Goal: Task Accomplishment & Management: Complete application form

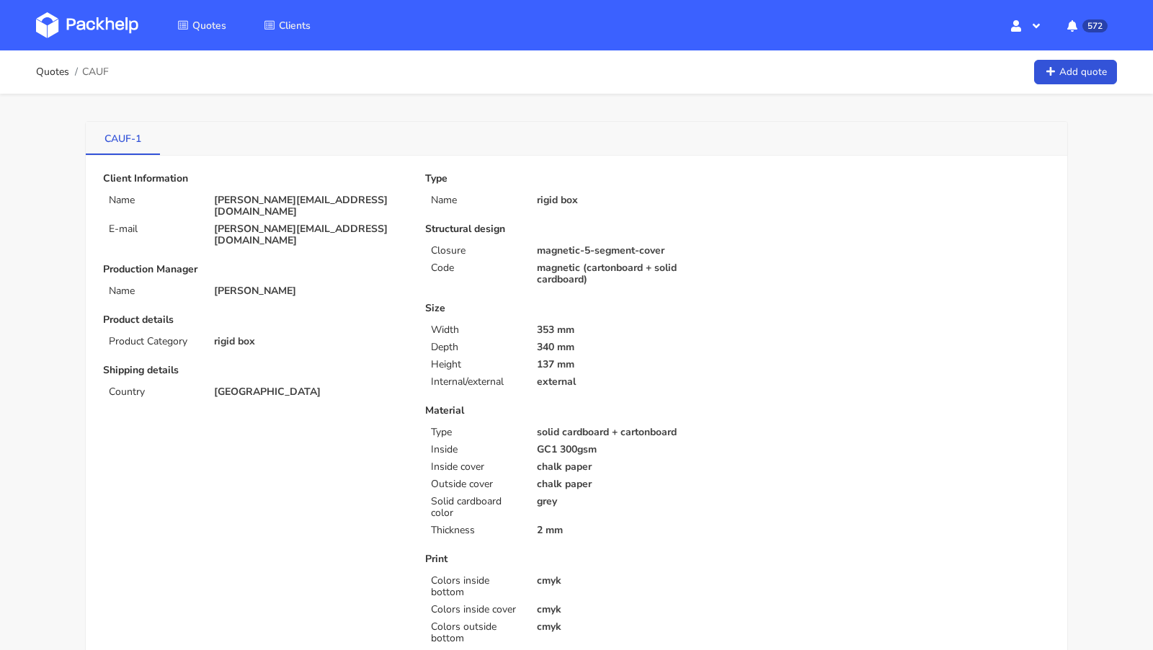
click at [141, 129] on link "CAUF-1" at bounding box center [123, 138] width 74 height 32
copy div "CAUF-1"
click at [124, 135] on link "CARR-1" at bounding box center [150, 138] width 129 height 32
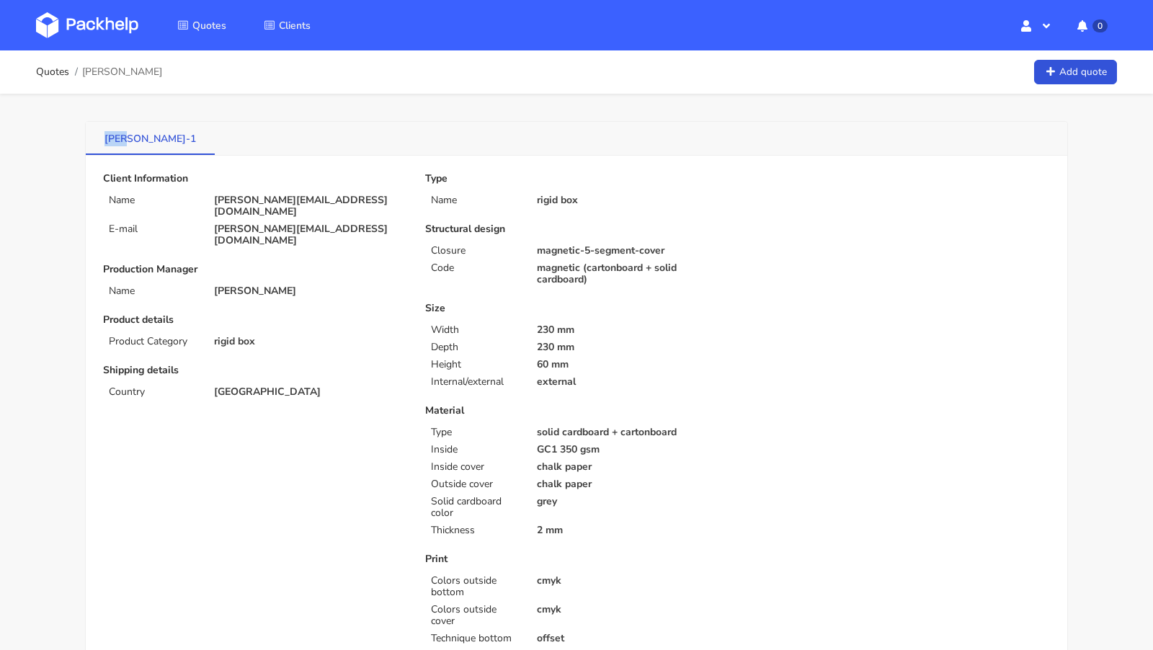
click at [124, 135] on link "CARR-1" at bounding box center [150, 138] width 129 height 32
copy div "CARR-1"
click at [113, 141] on link "CARR-1" at bounding box center [150, 138] width 129 height 32
click at [128, 139] on link "CARR-1" at bounding box center [150, 138] width 129 height 32
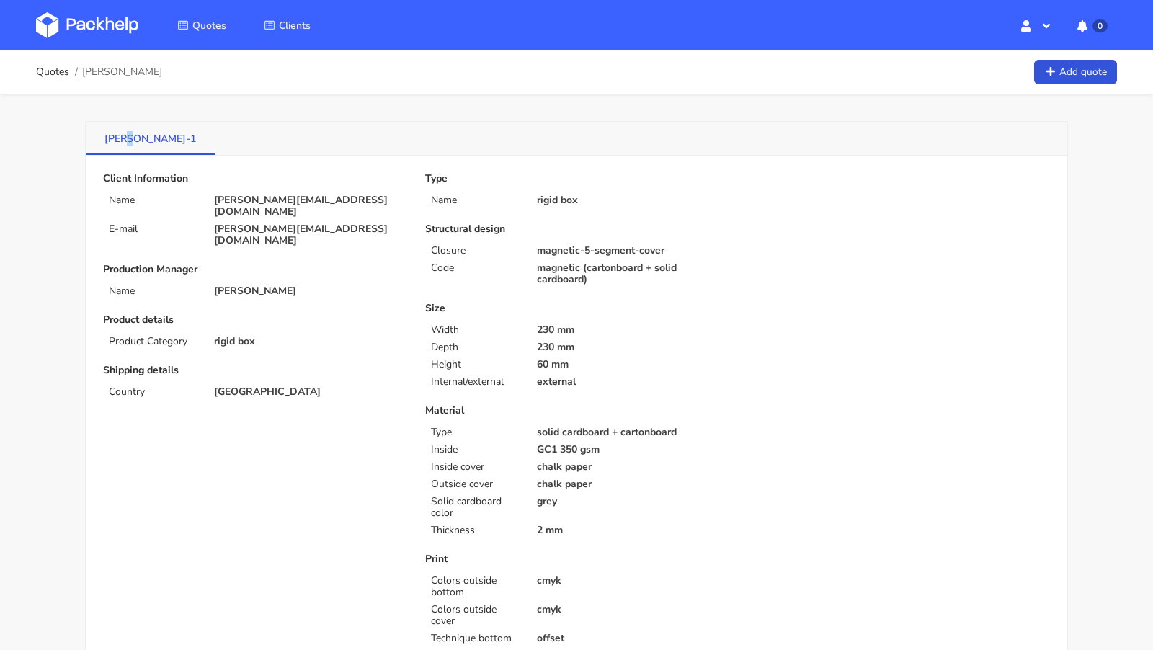
click at [128, 139] on link "CARR-1" at bounding box center [150, 138] width 129 height 32
drag, startPoint x: 130, startPoint y: 139, endPoint x: 107, endPoint y: 138, distance: 23.1
click at [107, 138] on link "CARR-1" at bounding box center [150, 138] width 129 height 32
copy link "CARR"
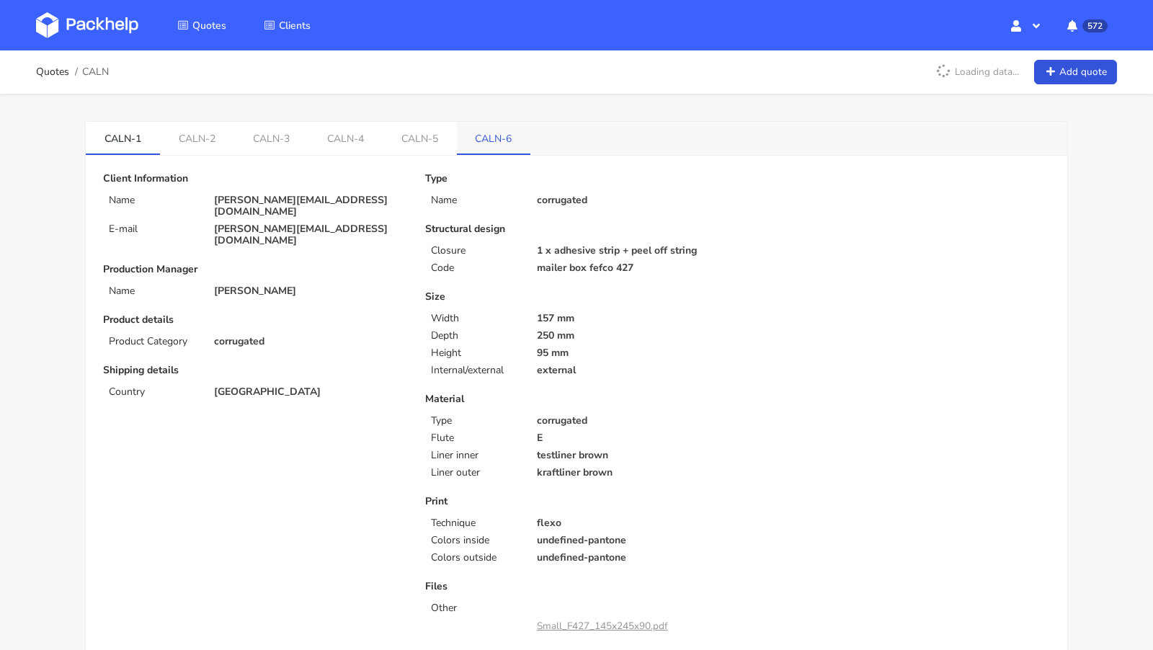
click at [490, 142] on link "CALN-6" at bounding box center [494, 138] width 74 height 32
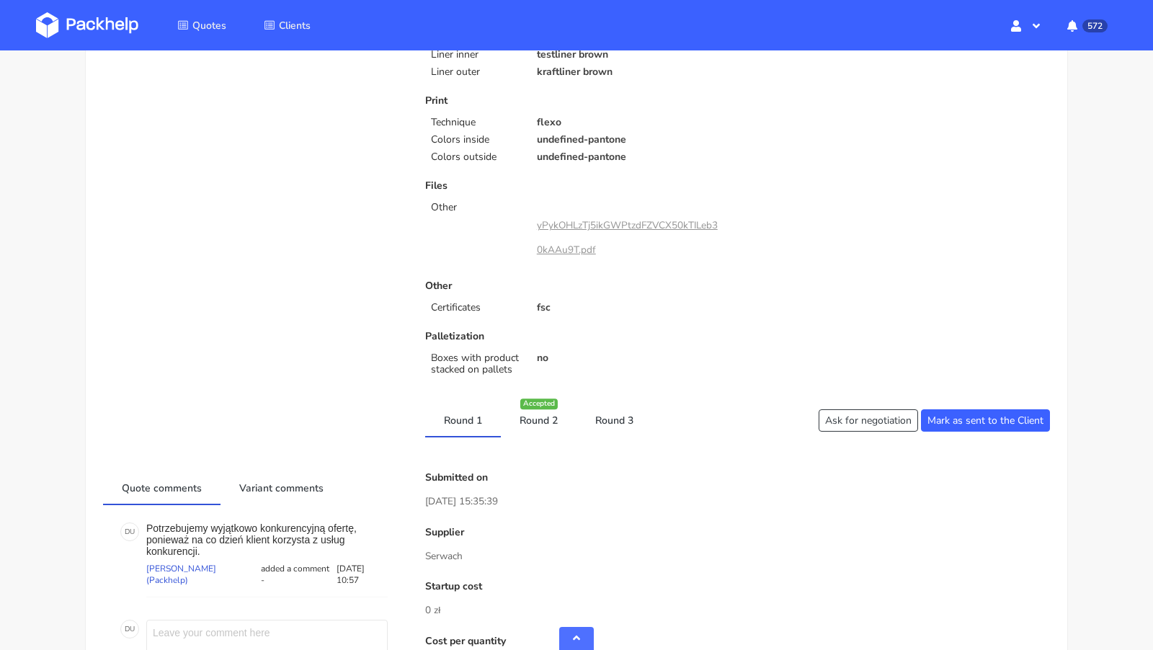
scroll to position [362, 0]
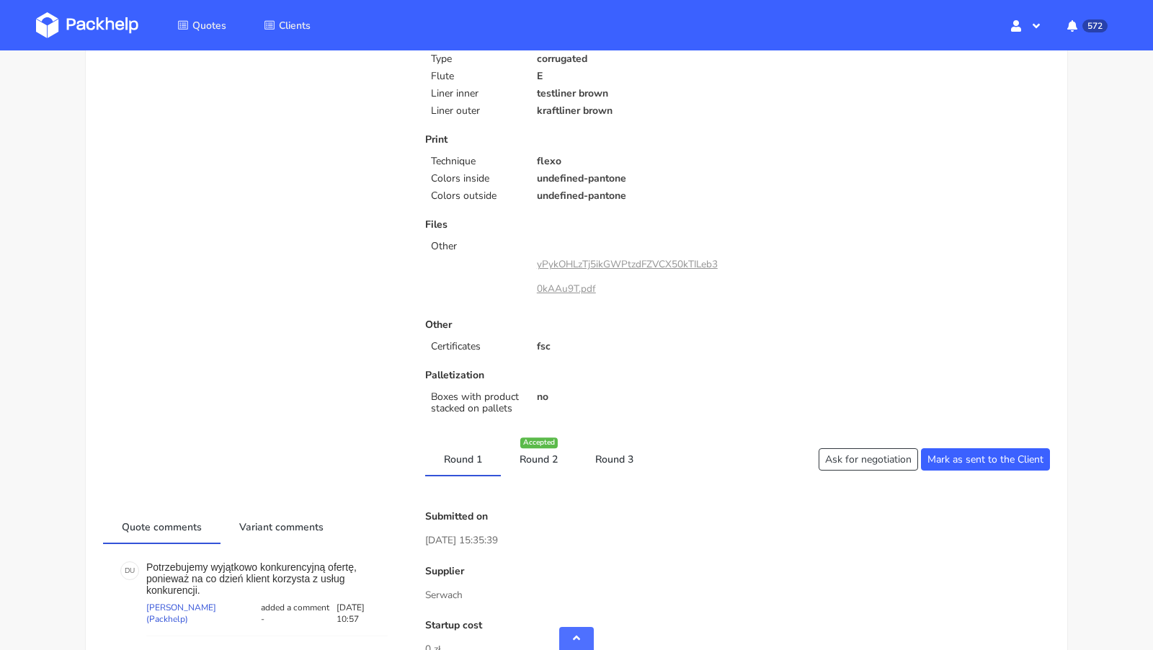
click at [578, 260] on link "yPykOHLzTj5ikGWPtzdFZVCX50kTILeb30kAAu9T.pdf" at bounding box center [627, 276] width 181 height 38
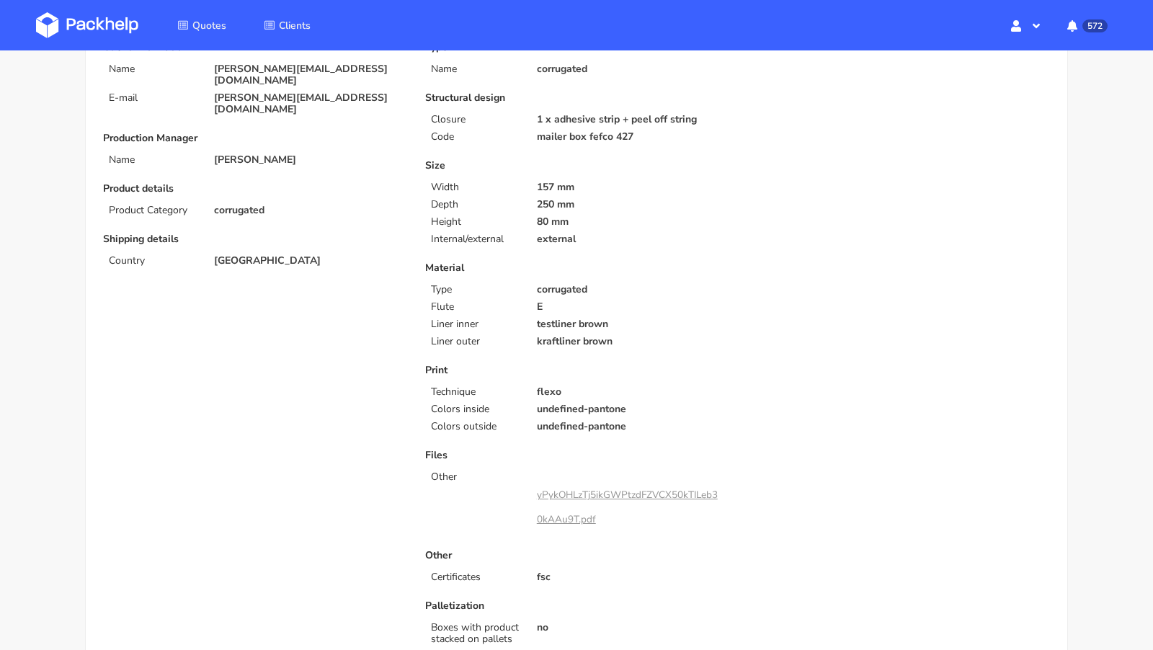
scroll to position [0, 0]
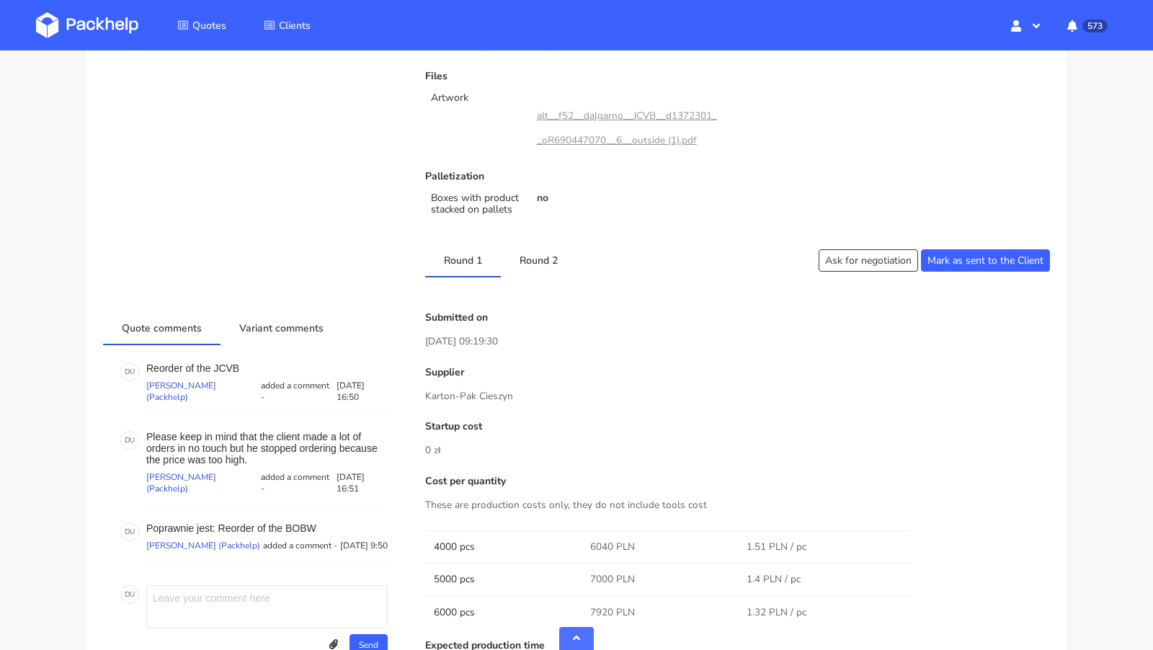
scroll to position [527, 0]
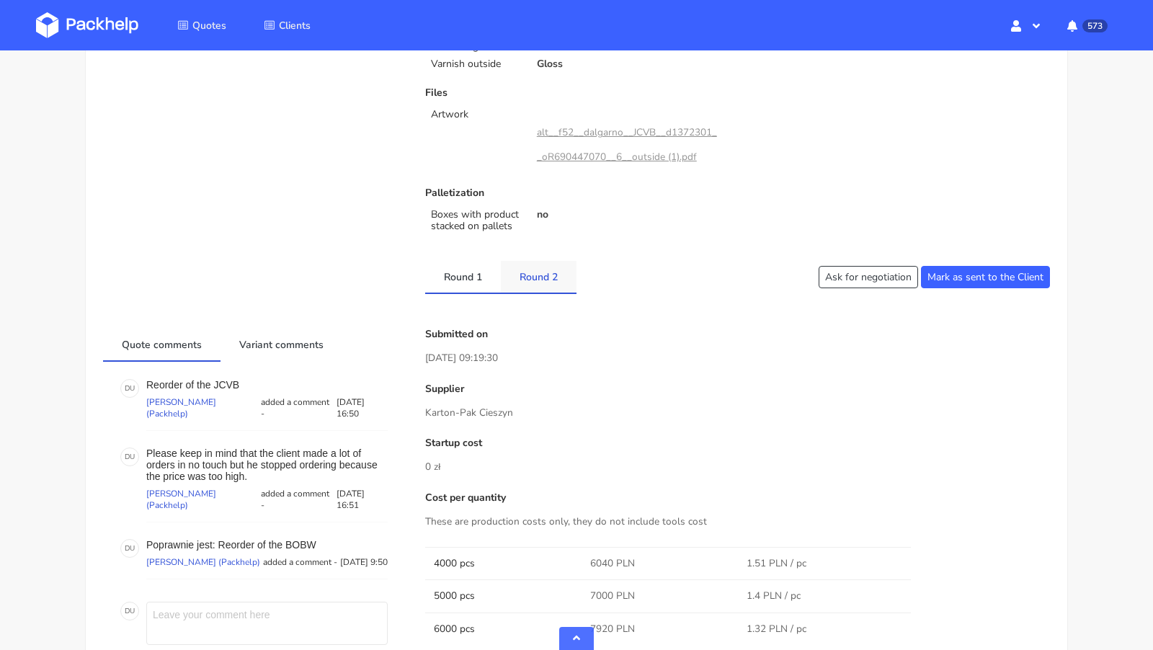
click at [535, 281] on link "Round 2" at bounding box center [539, 277] width 76 height 32
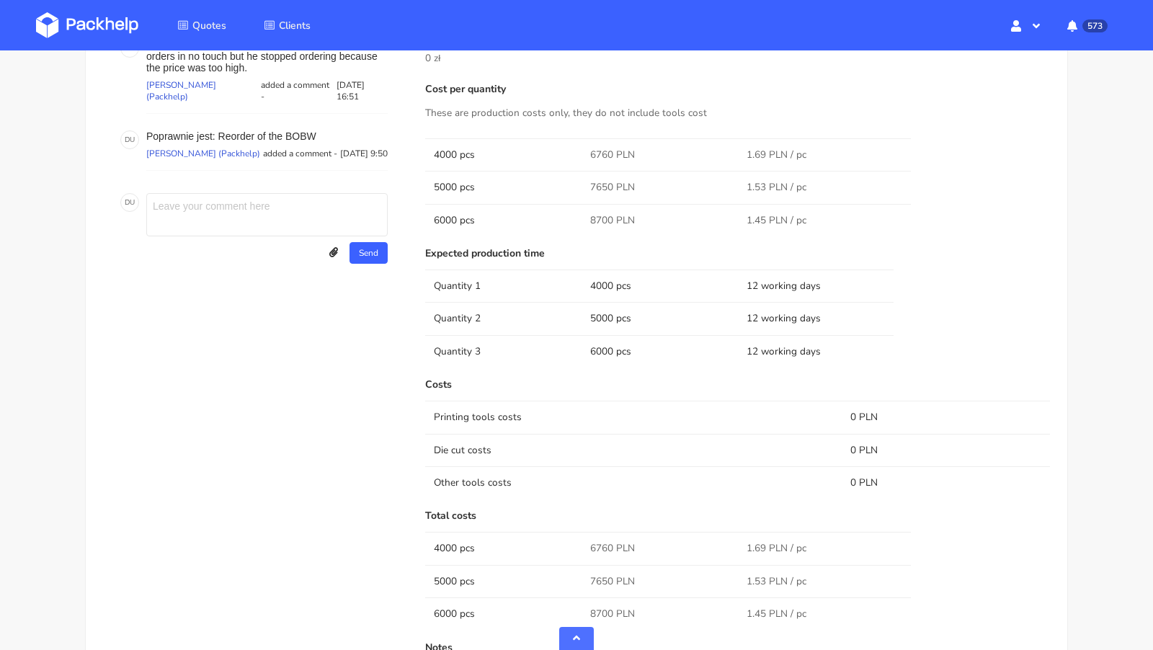
scroll to position [0, 0]
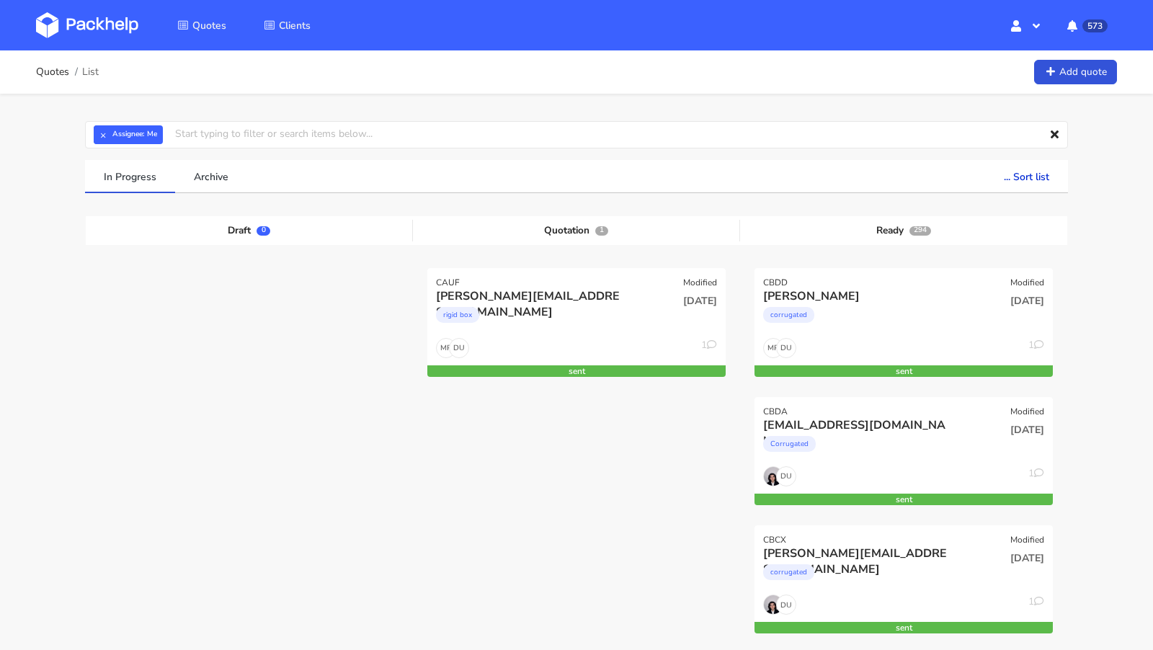
click at [960, 73] on link "Add quote" at bounding box center [1075, 72] width 83 height 25
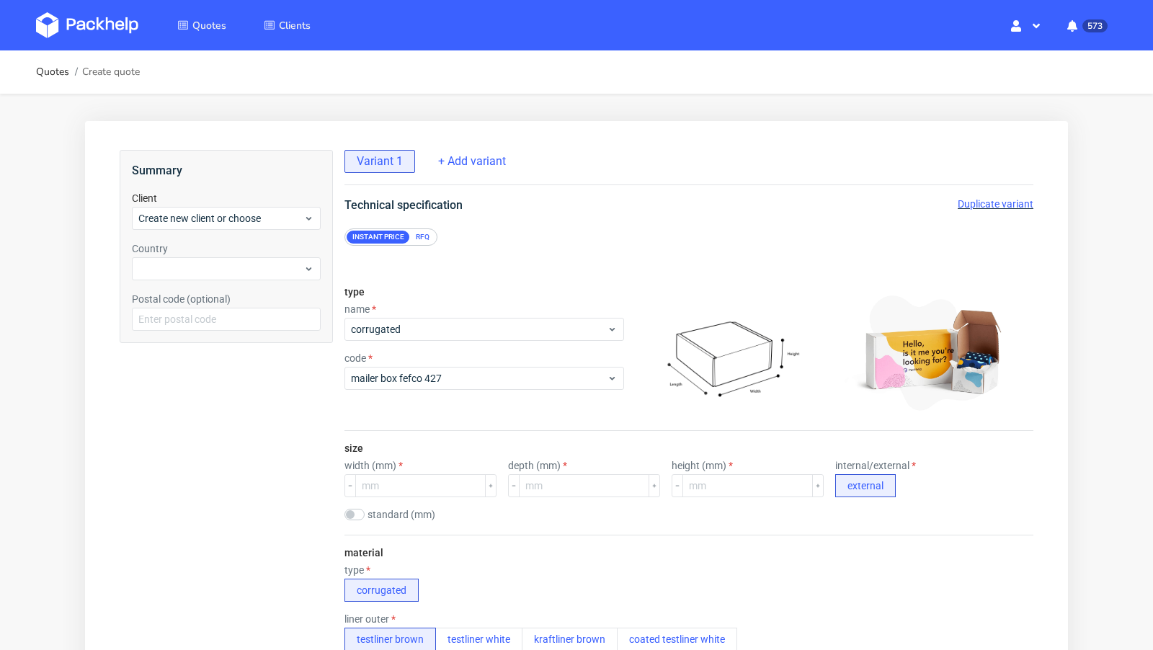
click at [423, 231] on div "RFQ" at bounding box center [422, 237] width 25 height 13
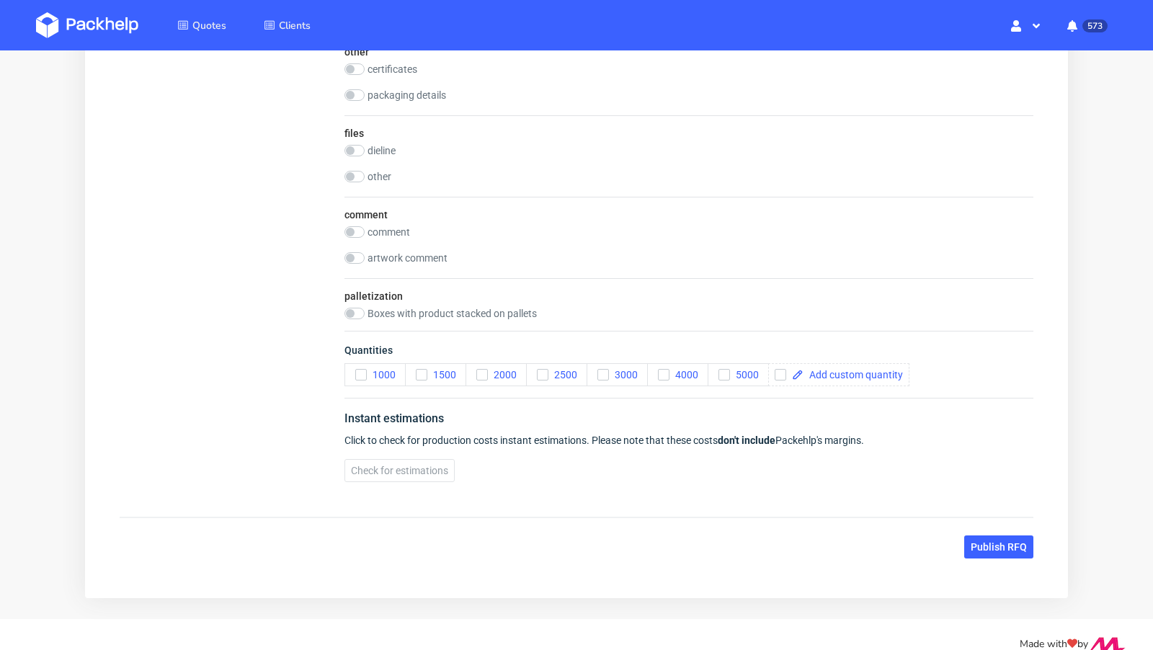
scroll to position [1455, 0]
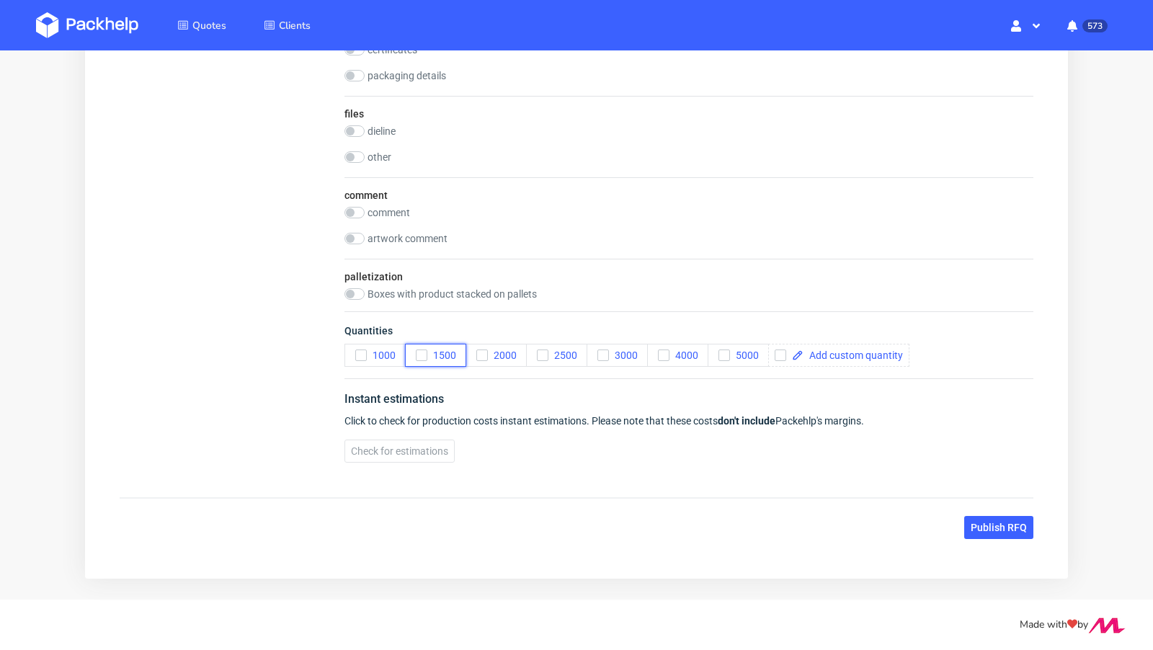
click at [456, 357] on button "1500" at bounding box center [435, 355] width 61 height 23
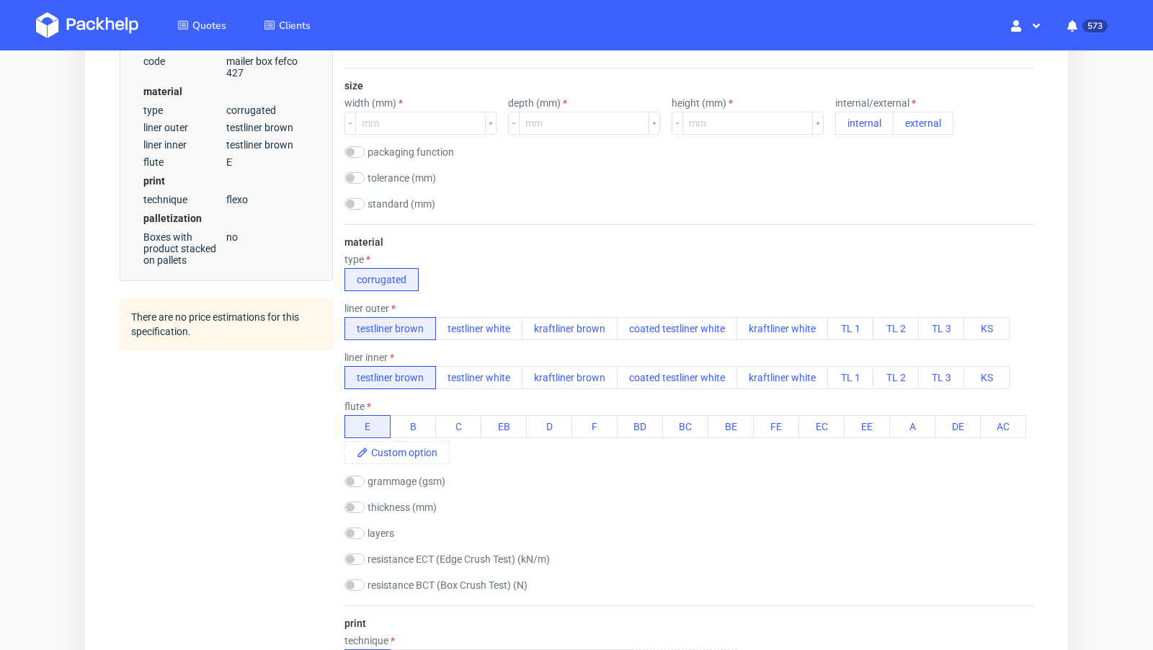
scroll to position [0, 0]
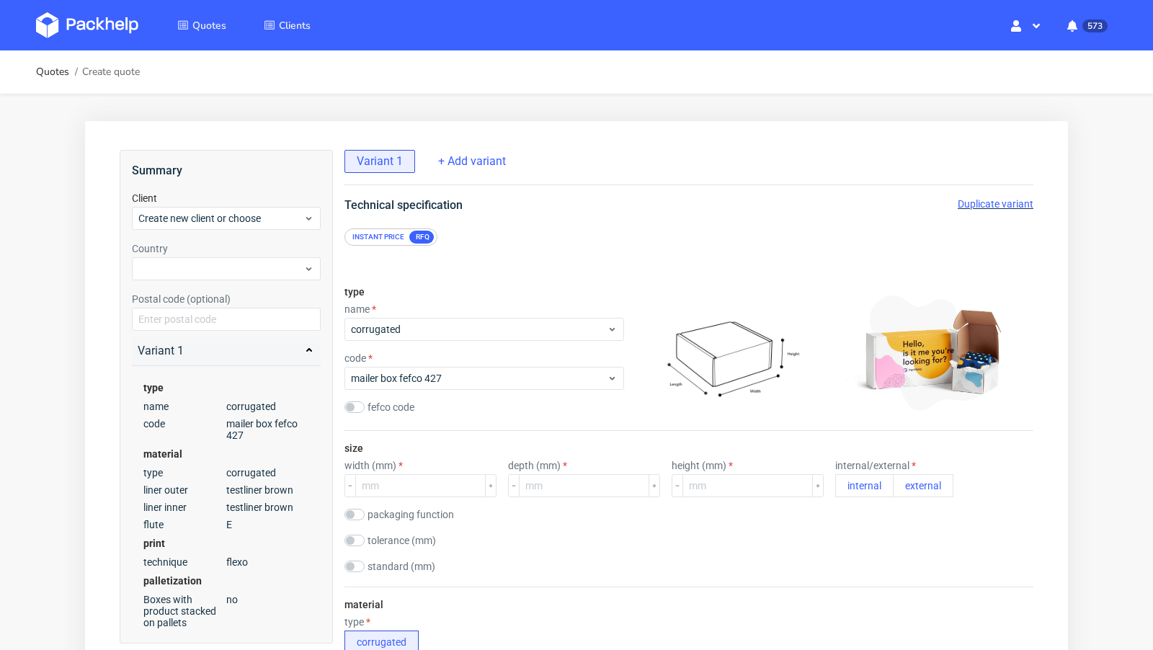
click at [558, 206] on div "Technical specification Duplicate variant" at bounding box center [689, 205] width 747 height 17
click at [192, 223] on span "Create new client or choose" at bounding box center [220, 218] width 165 height 14
type input "[EMAIL_ADDRESS][DOMAIN_NAME]"
click at [168, 218] on input "[EMAIL_ADDRESS][DOMAIN_NAME]" at bounding box center [226, 218] width 189 height 23
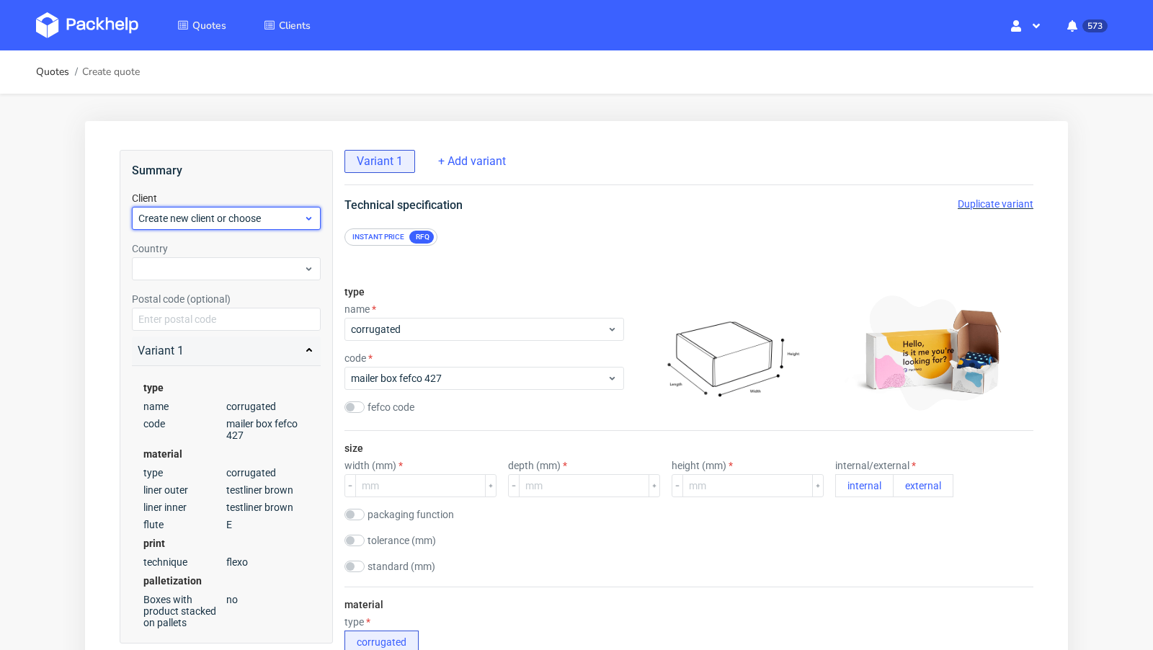
click at [164, 218] on span "Create new client or choose" at bounding box center [220, 218] width 165 height 14
type input "[EMAIL_ADDRESS][DOMAIN_NAME]"
click at [166, 219] on input "[EMAIL_ADDRESS][DOMAIN_NAME]" at bounding box center [226, 218] width 189 height 23
click at [166, 222] on span "Create new client or choose" at bounding box center [220, 218] width 165 height 14
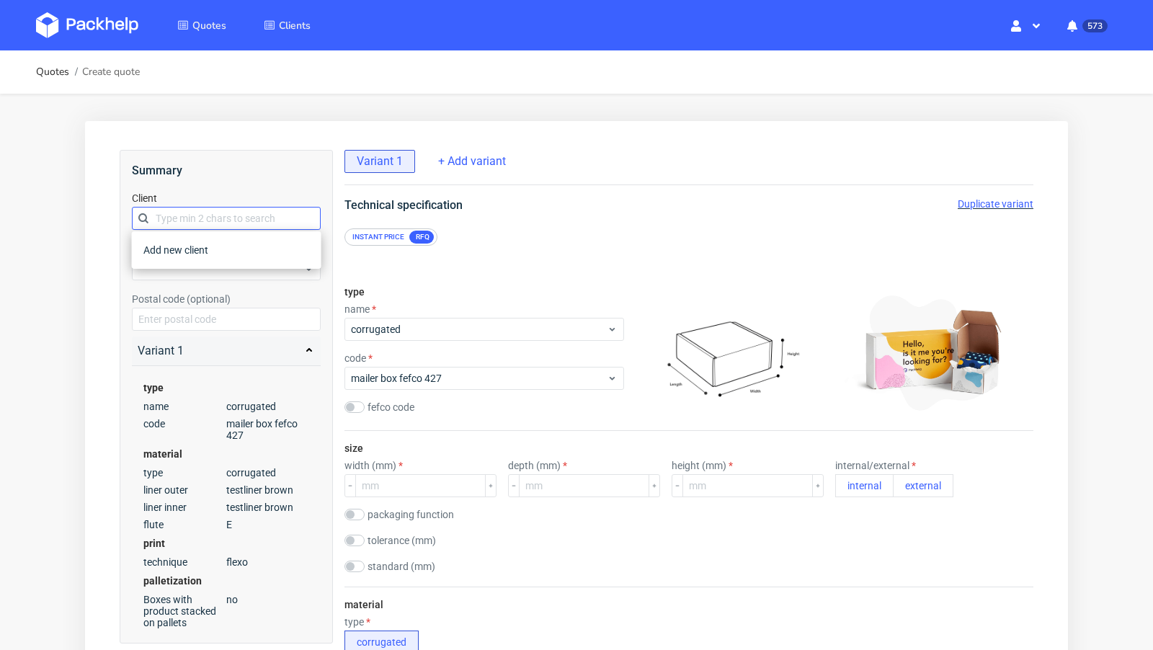
type input "[EMAIL_ADDRESS][DOMAIN_NAME]"
click at [179, 257] on div "Add new client" at bounding box center [227, 250] width 178 height 26
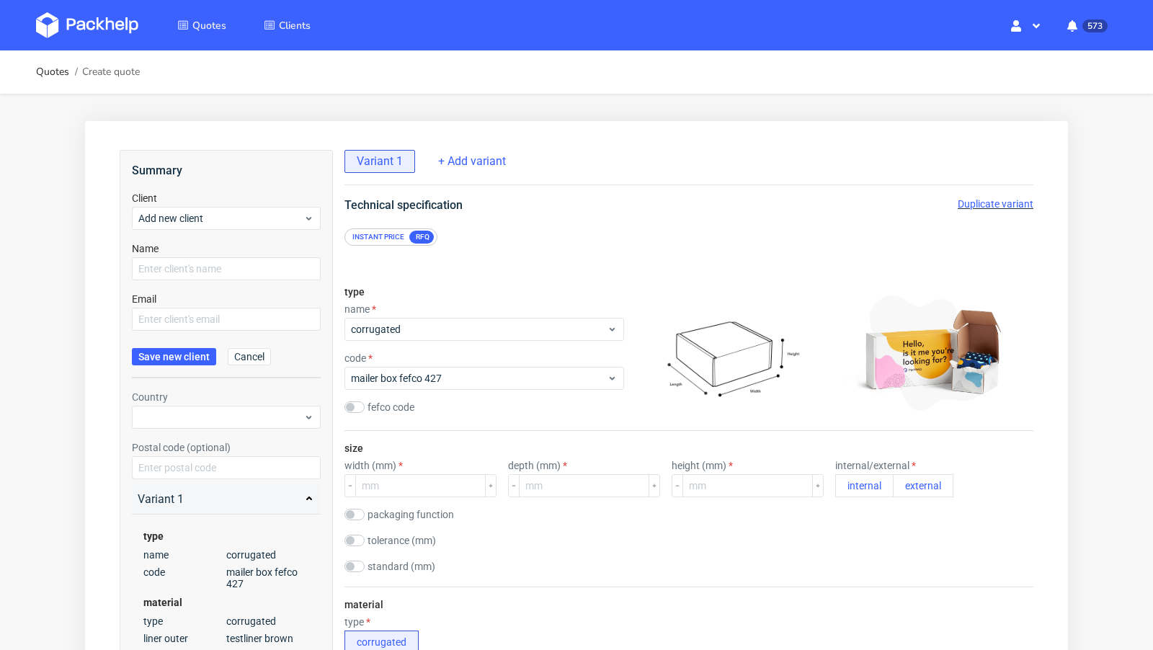
click at [181, 279] on form "Client Add new client Name Email Save new client Cancel" at bounding box center [226, 284] width 189 height 187
click at [177, 267] on input "text" at bounding box center [226, 268] width 189 height 23
paste input "[EMAIL_ADDRESS][DOMAIN_NAME]"
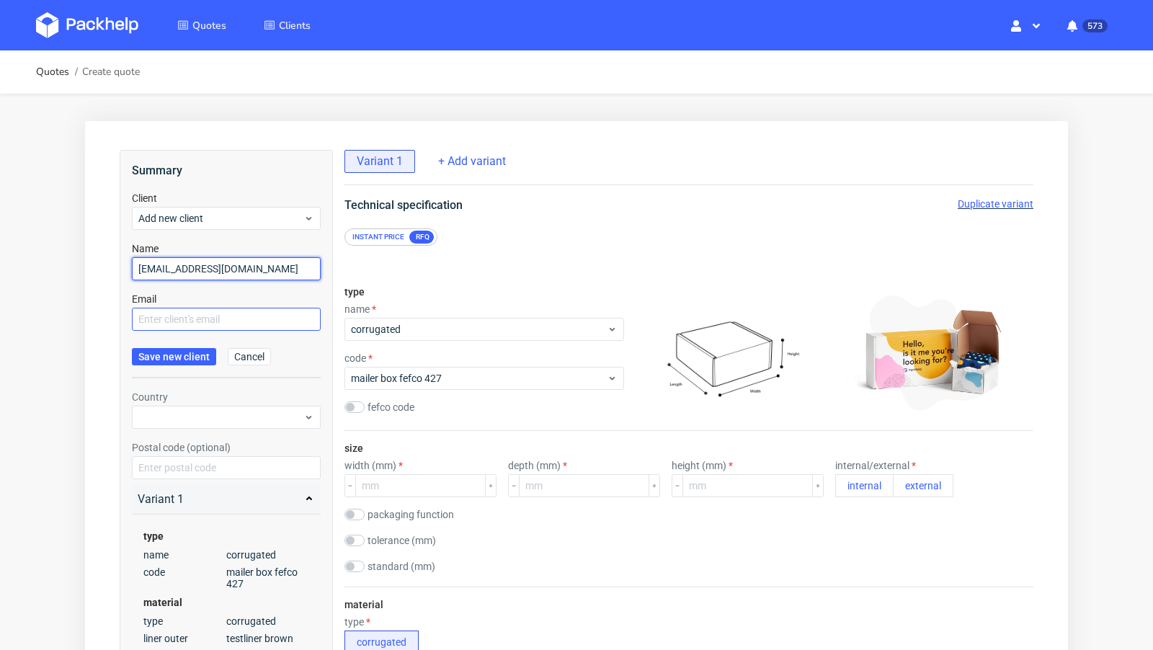
type input "[EMAIL_ADDRESS][DOMAIN_NAME]"
click at [185, 317] on input "text" at bounding box center [226, 319] width 189 height 23
paste input "[EMAIL_ADDRESS][DOMAIN_NAME]"
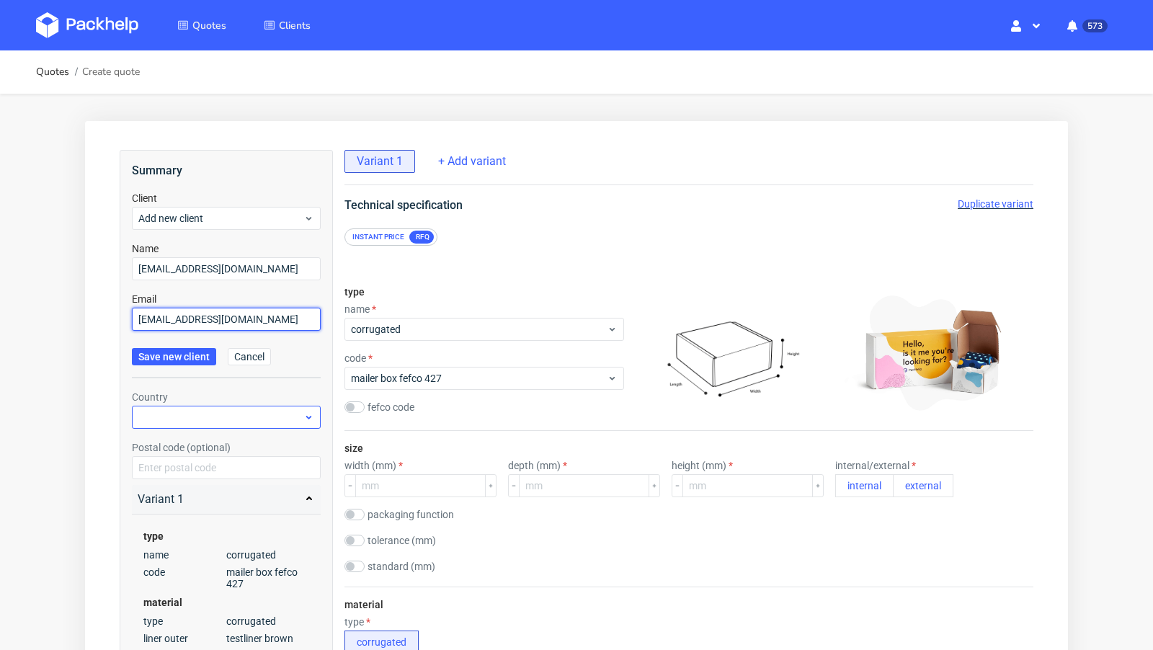
type input "[EMAIL_ADDRESS][DOMAIN_NAME]"
click at [188, 409] on div at bounding box center [226, 417] width 189 height 23
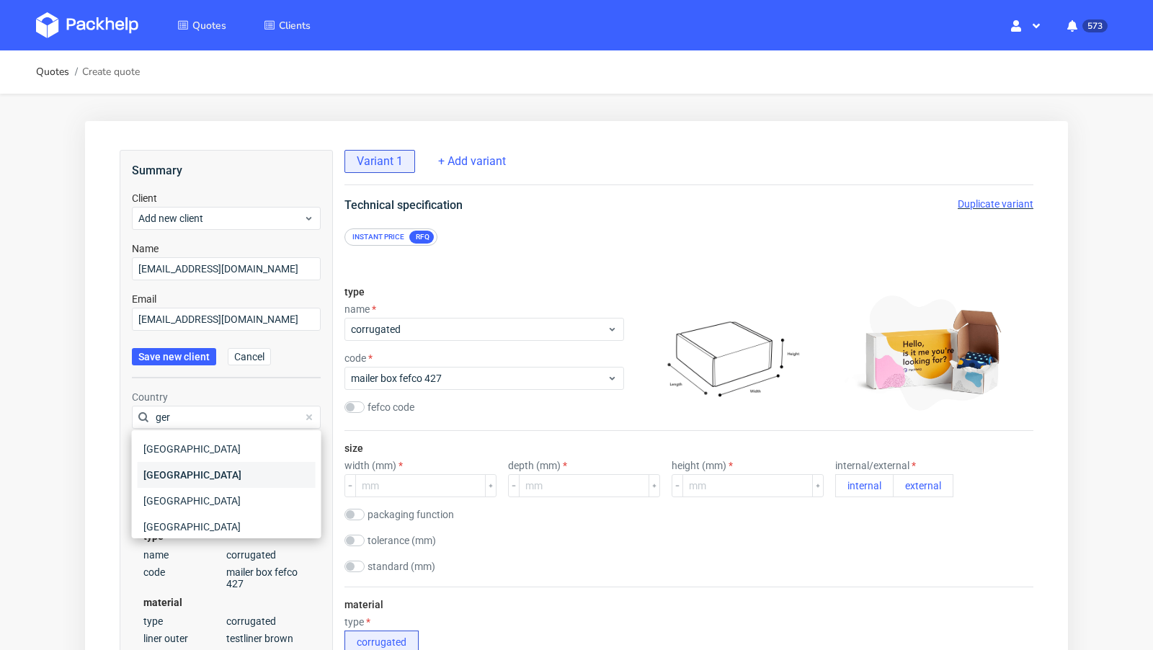
type input "ger"
click at [179, 473] on div "Germany" at bounding box center [227, 475] width 178 height 26
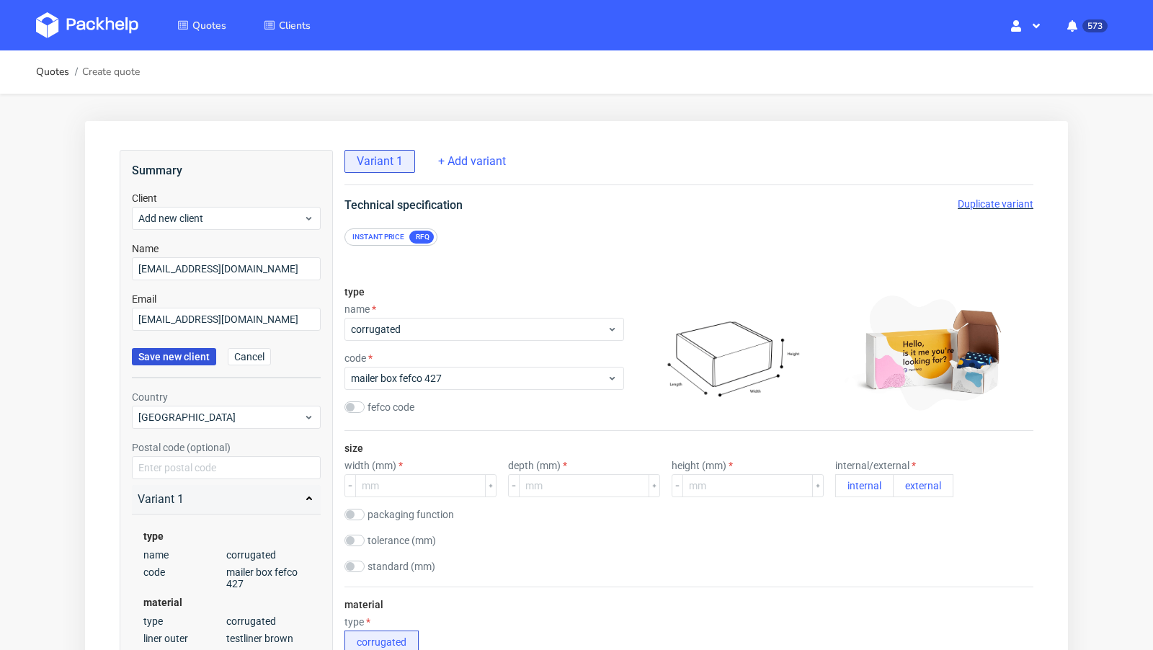
click at [166, 353] on span "Save new client" at bounding box center [173, 357] width 71 height 10
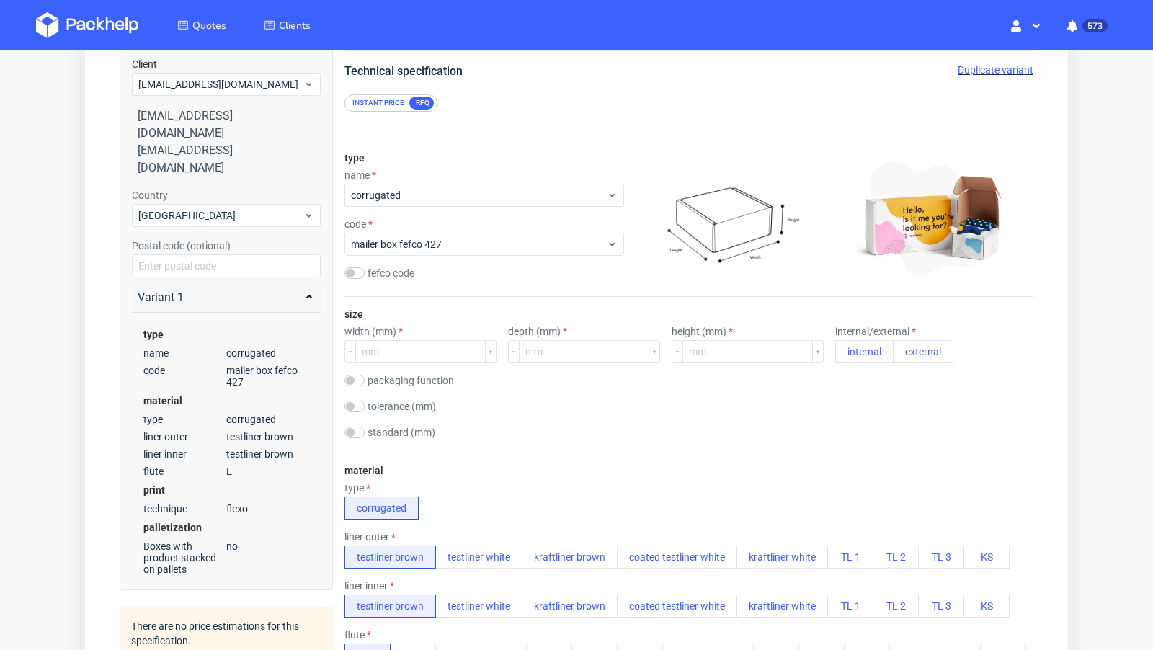
scroll to position [135, 0]
click at [417, 339] on input "number" at bounding box center [420, 350] width 130 height 23
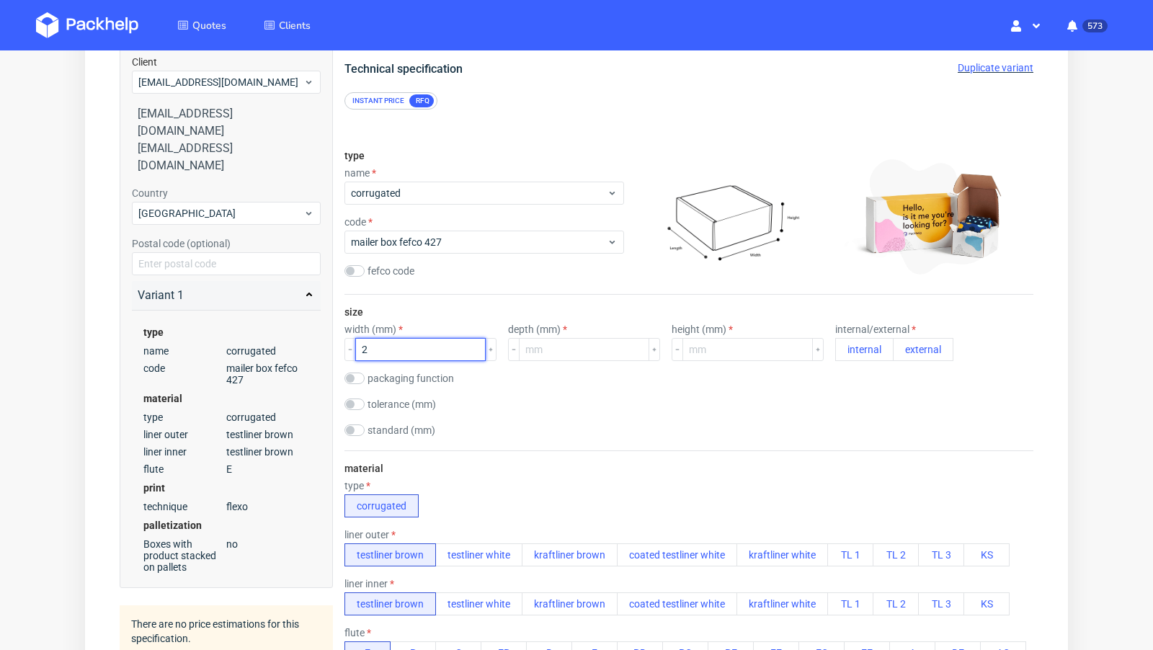
scroll to position [0, 0]
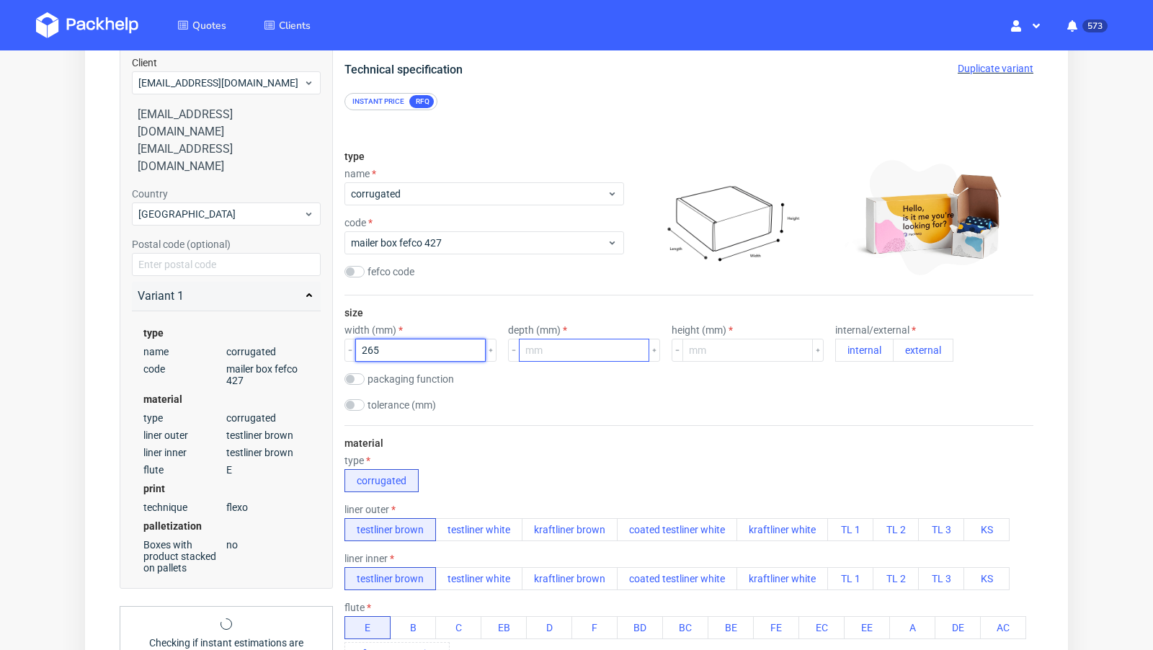
type input "265"
click at [527, 342] on input "number" at bounding box center [584, 350] width 130 height 23
type input "195"
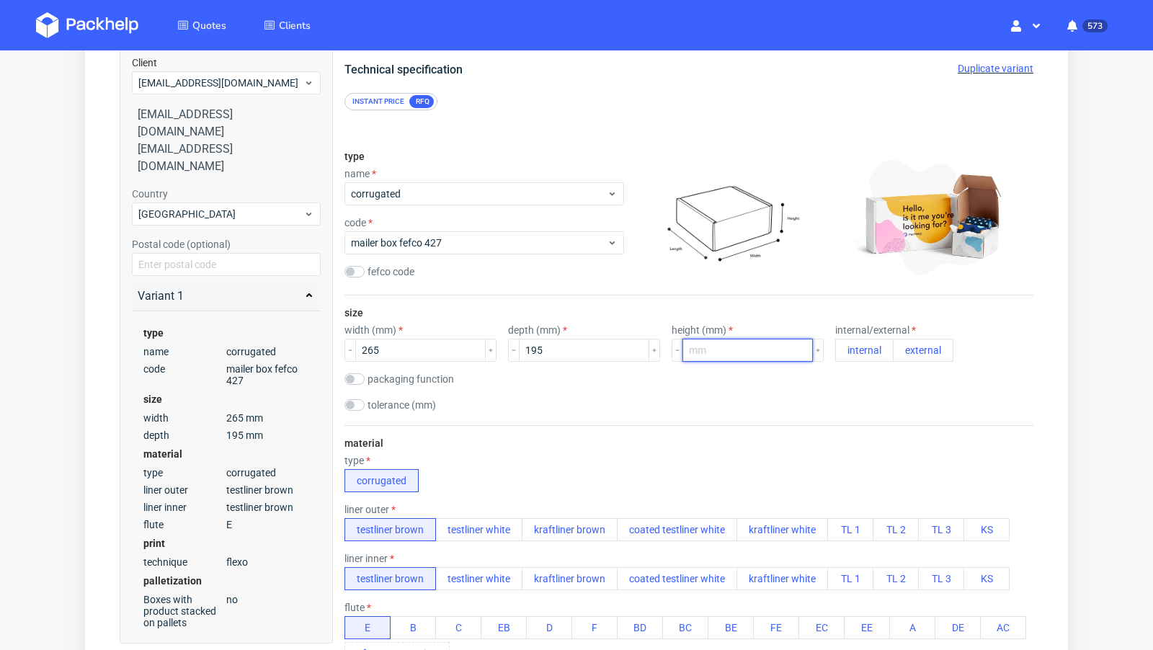
click at [692, 352] on input "number" at bounding box center [747, 350] width 130 height 23
type input "80"
click at [896, 351] on button "external" at bounding box center [923, 350] width 61 height 23
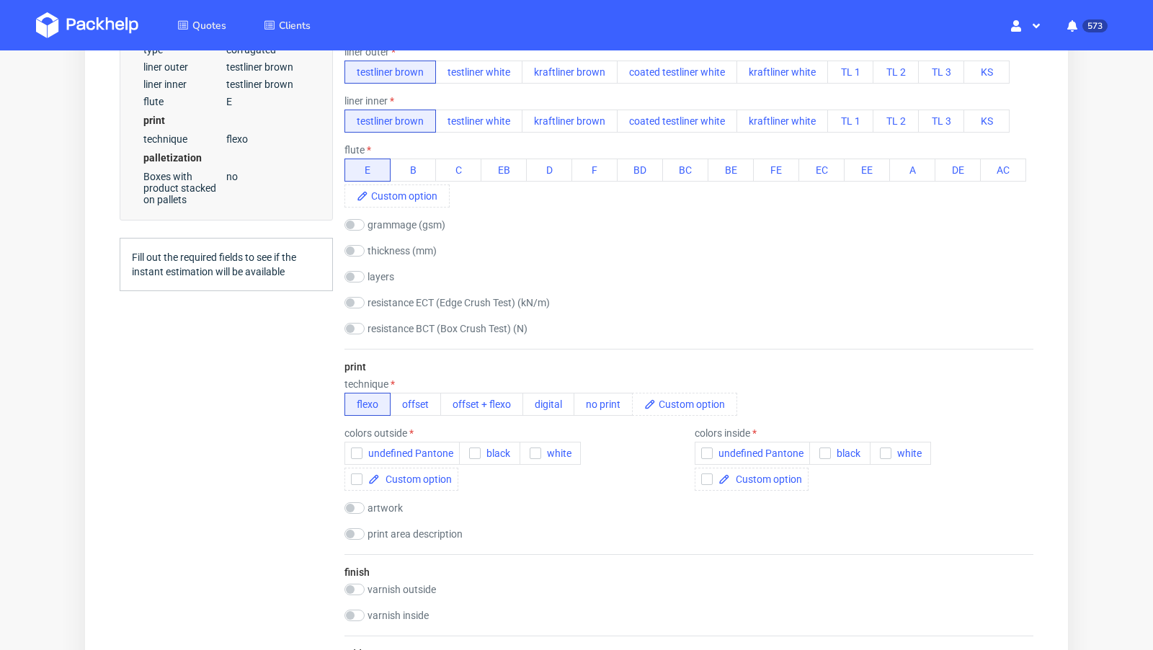
scroll to position [614, 0]
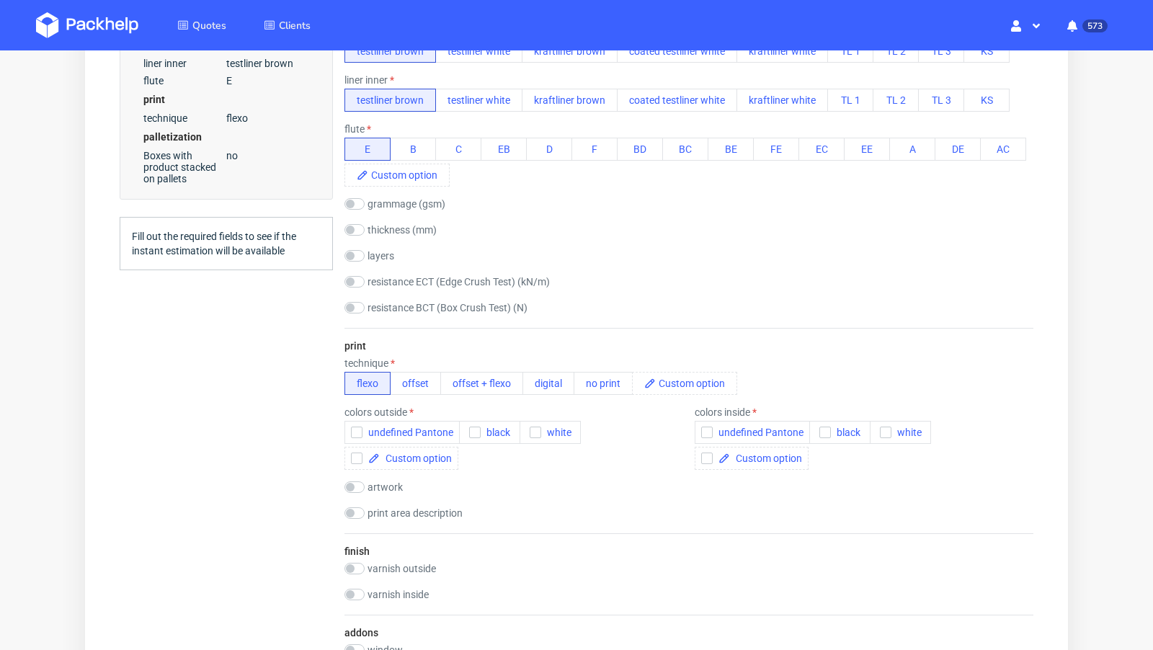
click at [226, 404] on div "Summary Client kw@lethalcosmetics.com kw@lethalcosmetics.com kw@lethalcosmetics…" at bounding box center [226, 412] width 213 height 1753
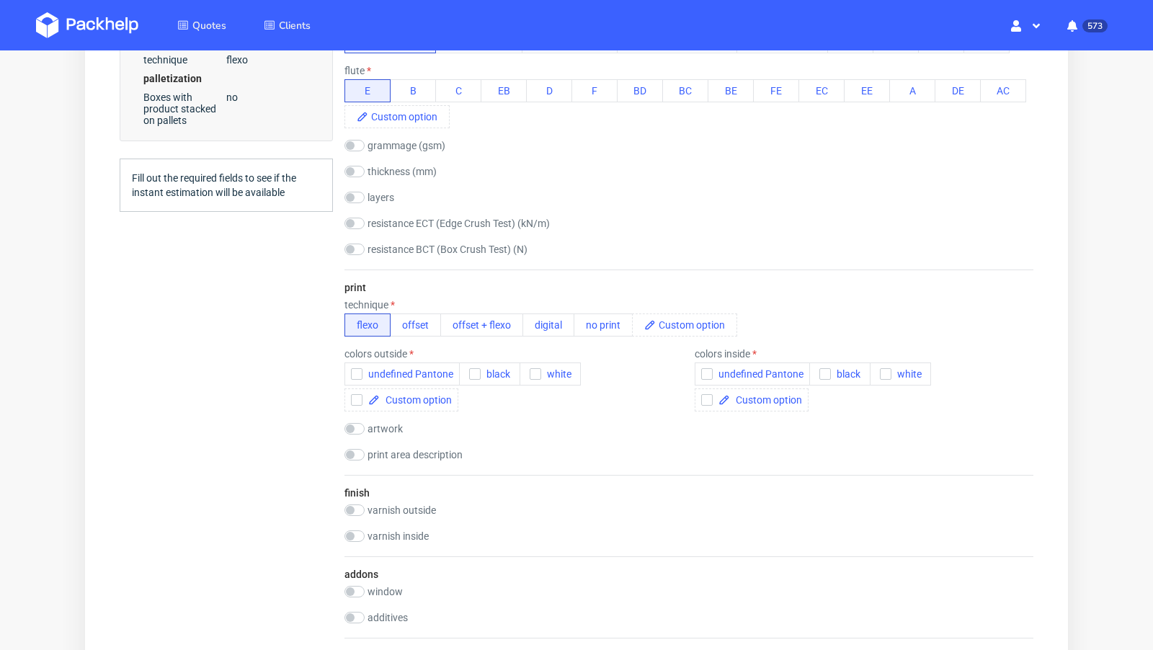
scroll to position [674, 0]
click at [413, 324] on button "offset" at bounding box center [415, 323] width 51 height 23
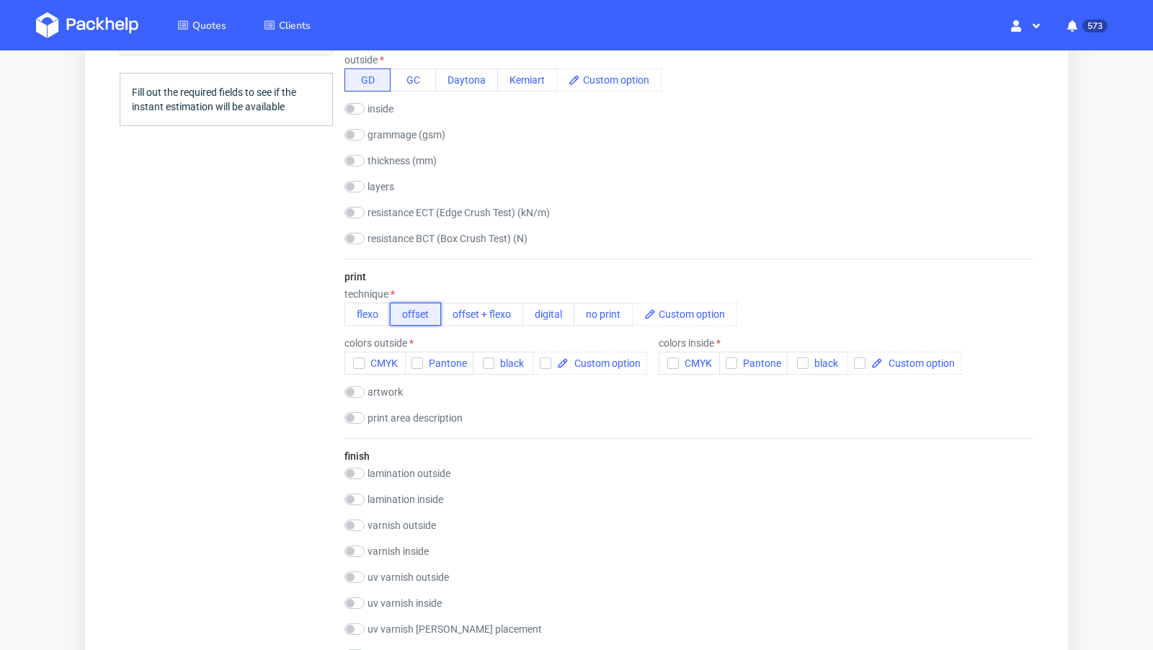
scroll to position [787, 0]
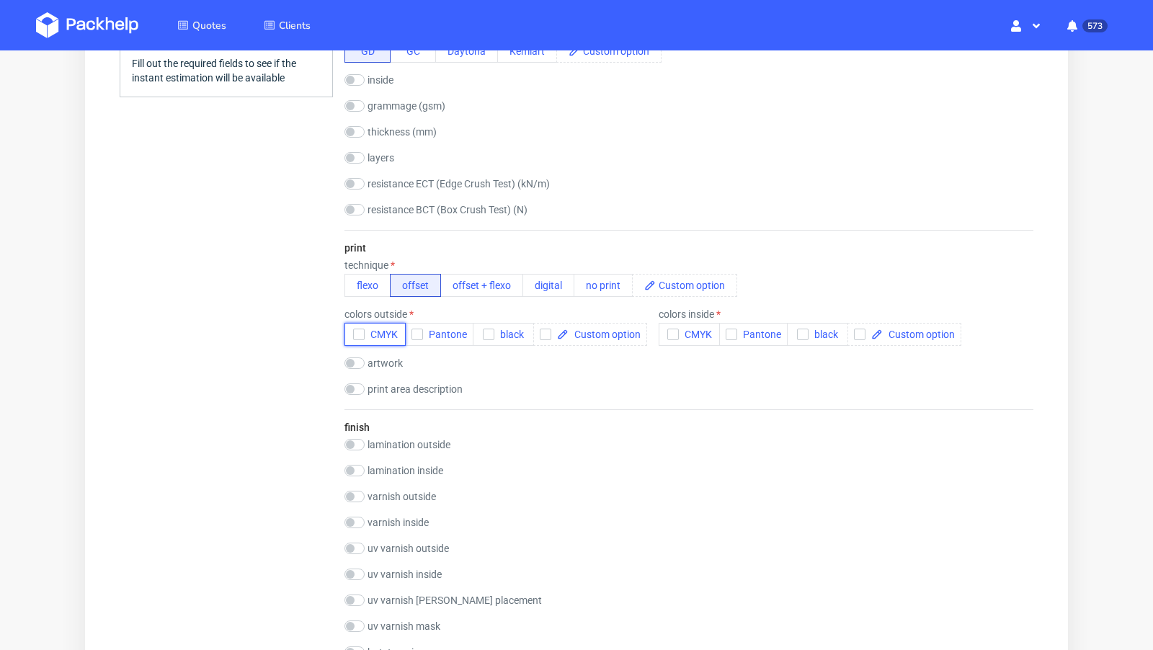
click at [357, 339] on button "CMYK" at bounding box center [374, 334] width 61 height 23
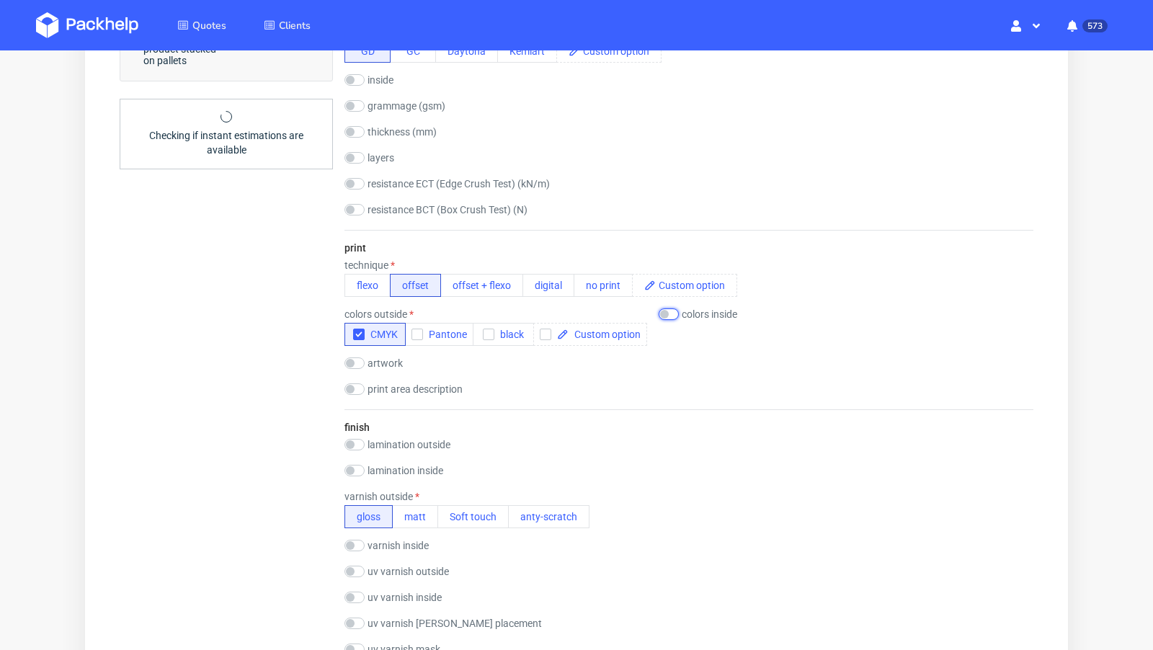
click at [672, 308] on input "checkbox" at bounding box center [669, 314] width 20 height 12
checkbox input "true"
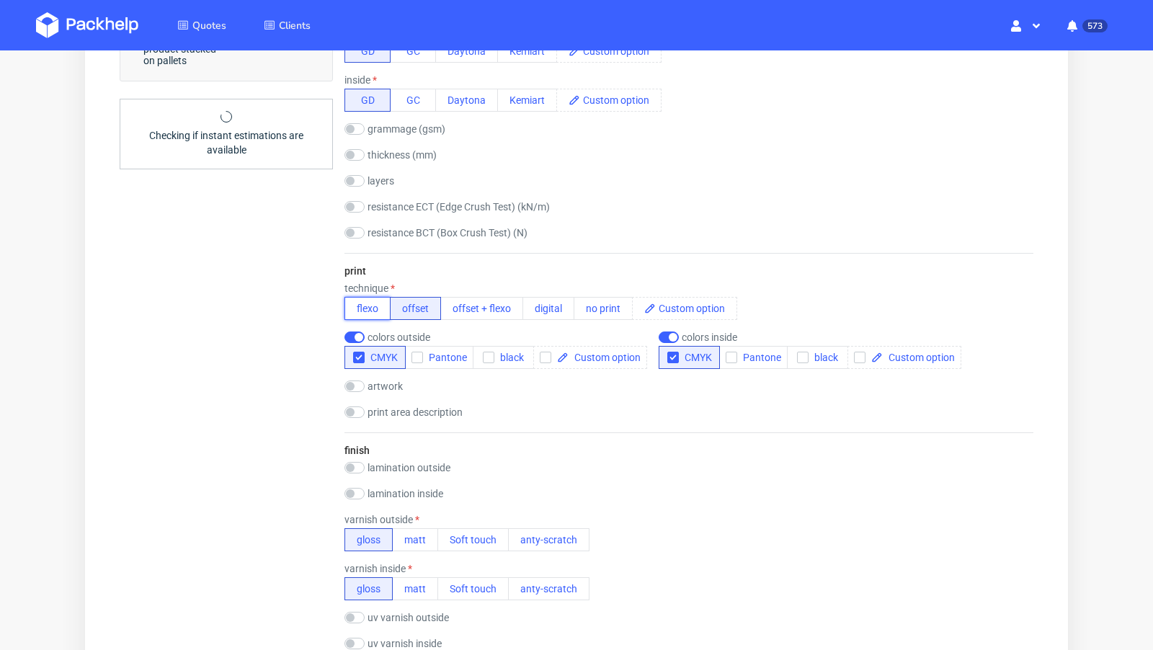
click at [359, 303] on button "flexo" at bounding box center [367, 308] width 46 height 23
checkbox input "true"
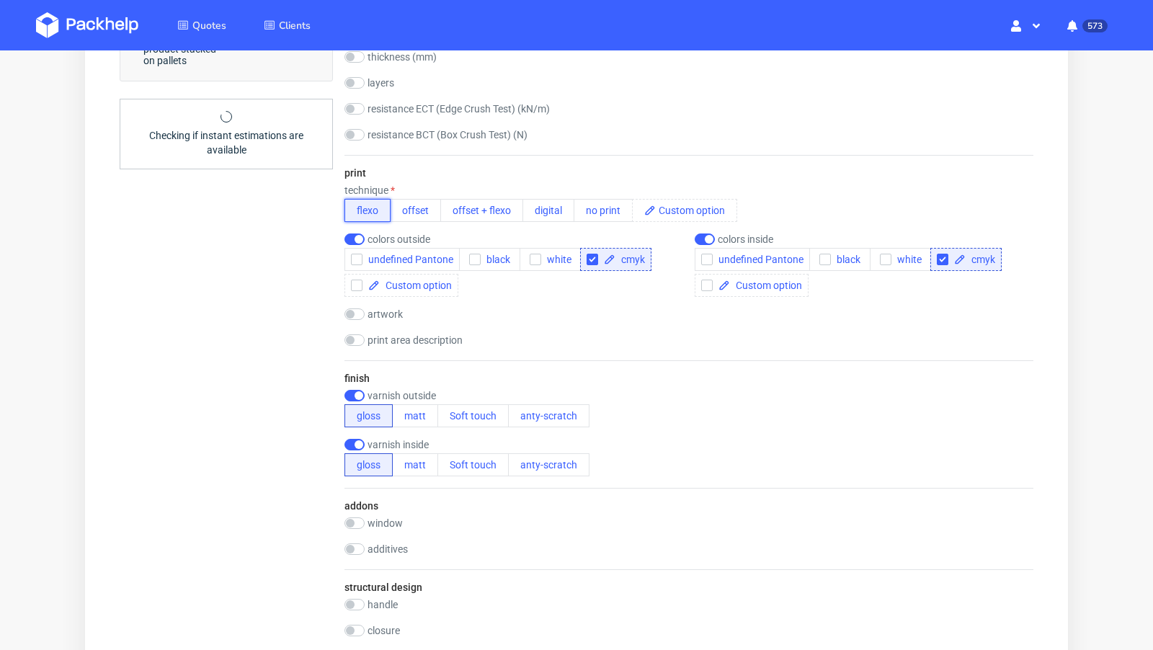
scroll to position [0, 0]
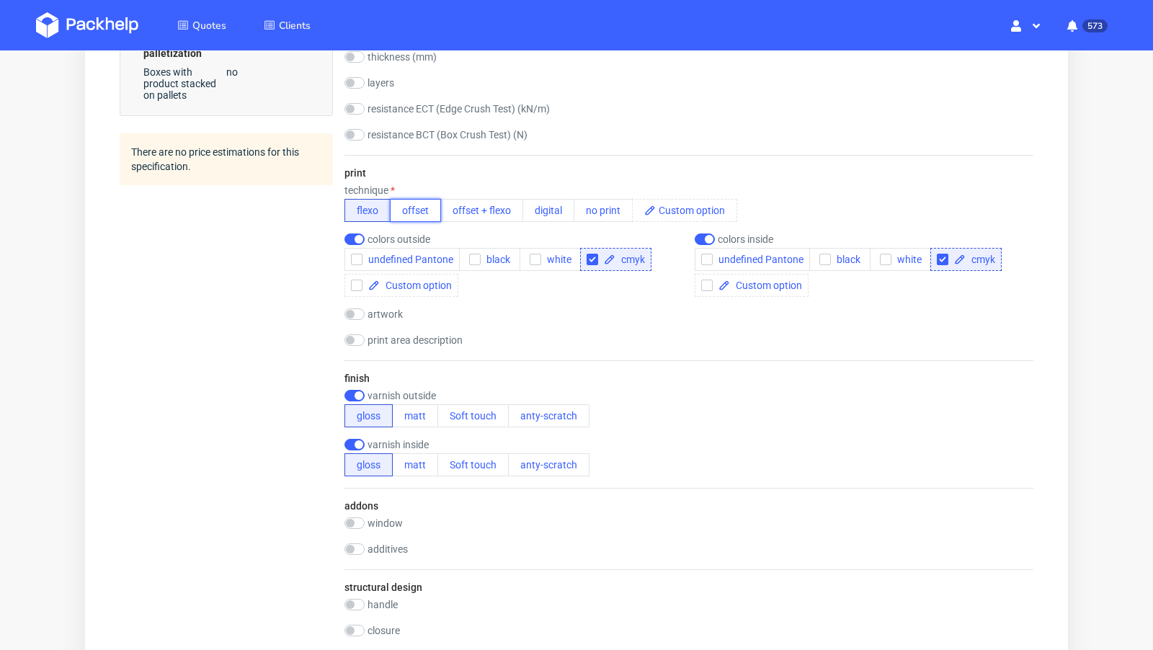
click at [416, 214] on button "offset" at bounding box center [415, 210] width 51 height 23
checkbox input "false"
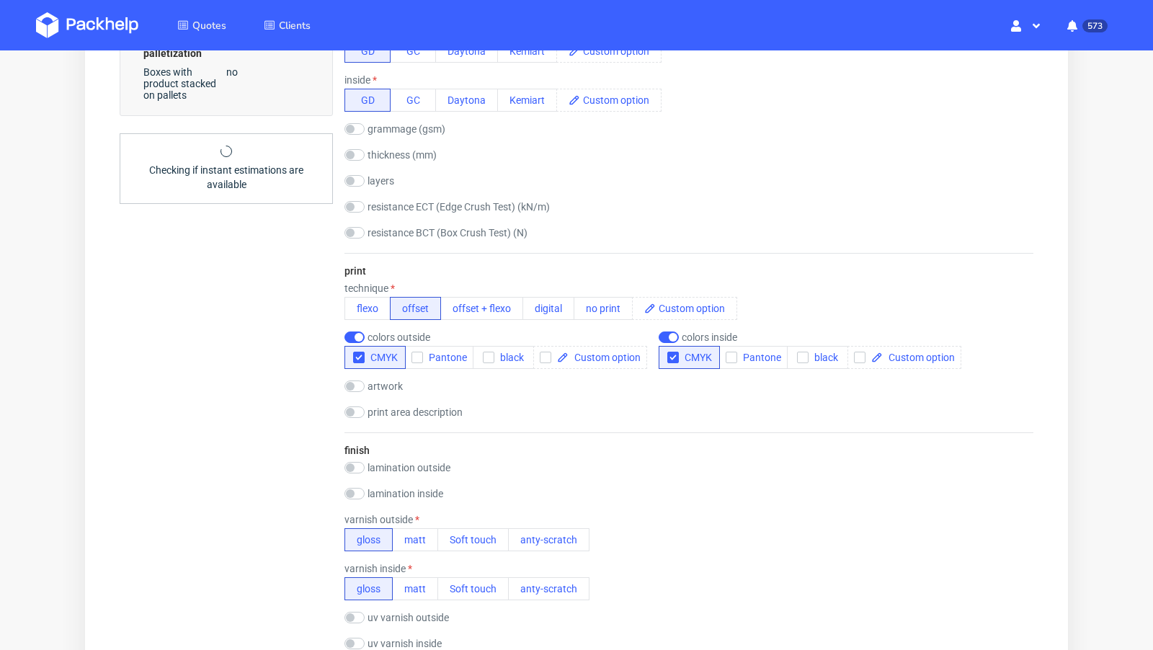
click at [276, 343] on div "Summary Client kw@lethalcosmetics.com kw@lethalcosmetics.com kw@lethalcosmetics…" at bounding box center [226, 427] width 213 height 2128
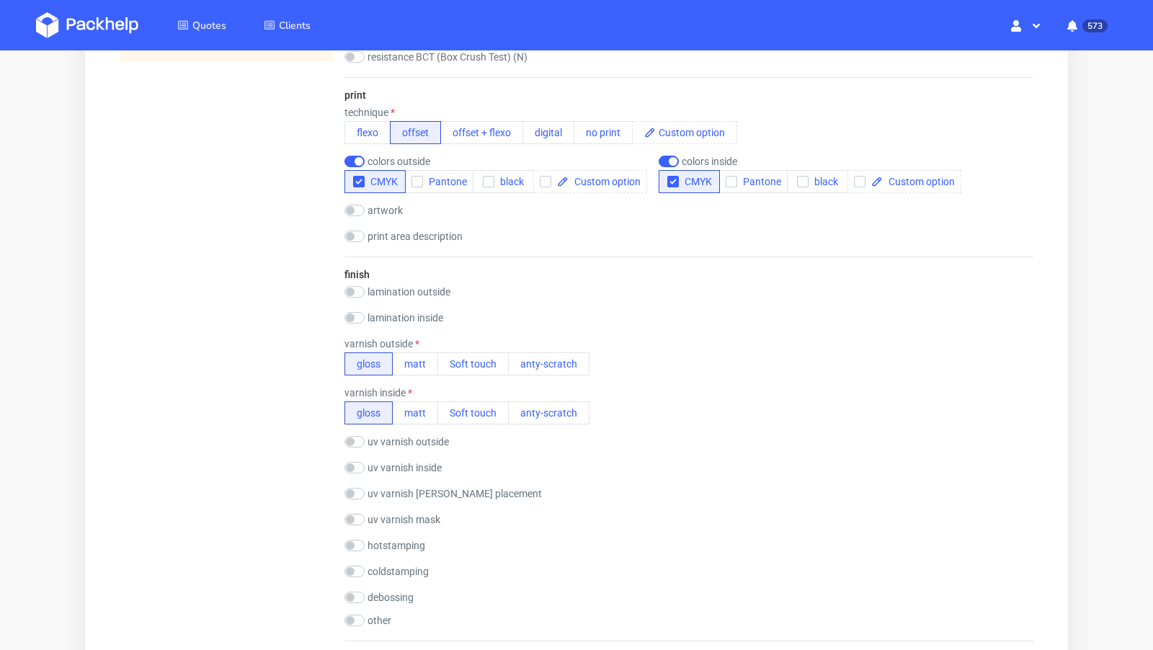
scroll to position [987, 0]
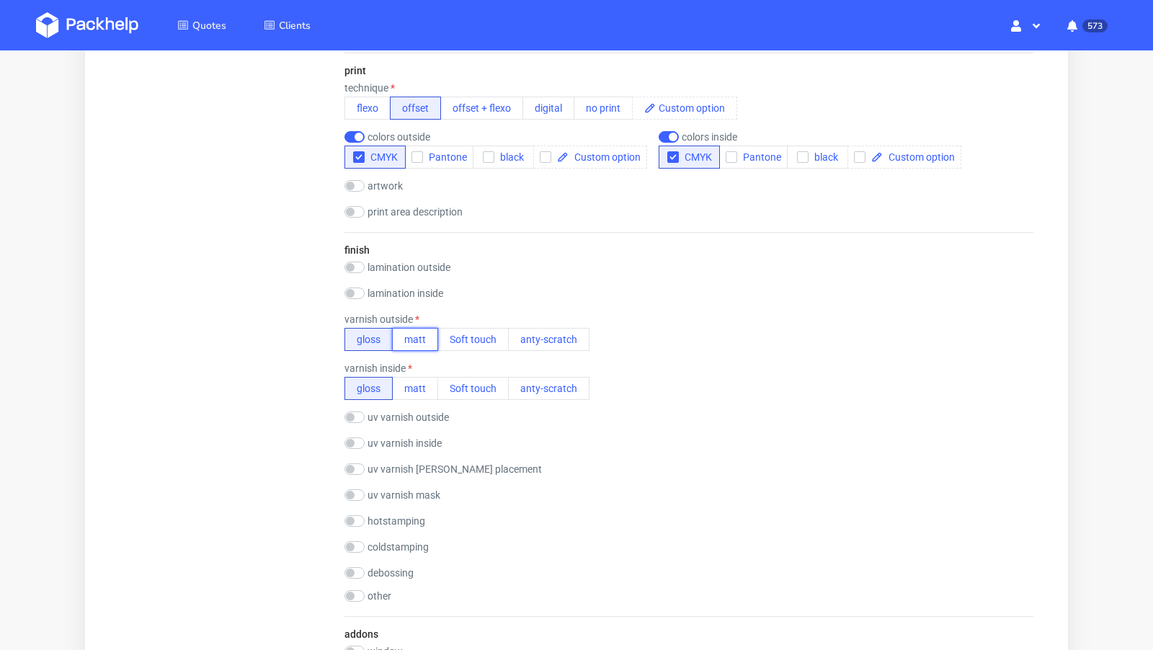
click at [413, 347] on button "matt" at bounding box center [415, 339] width 46 height 23
click at [421, 385] on button "matt" at bounding box center [415, 388] width 46 height 23
click at [290, 385] on div "Summary Client kw@lethalcosmetics.com kw@lethalcosmetics.com kw@lethalcosmetics…" at bounding box center [226, 227] width 213 height 2128
click at [262, 337] on div "Summary Client kw@lethalcosmetics.com kw@lethalcosmetics.com kw@lethalcosmetics…" at bounding box center [226, 227] width 213 height 2128
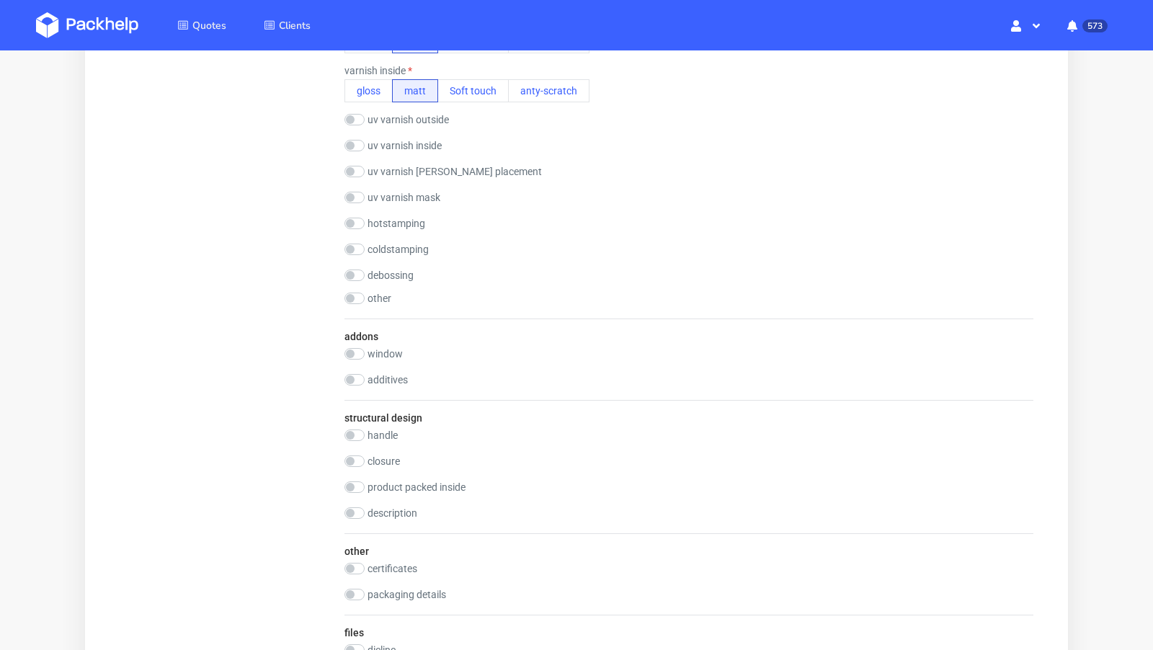
scroll to position [1307, 0]
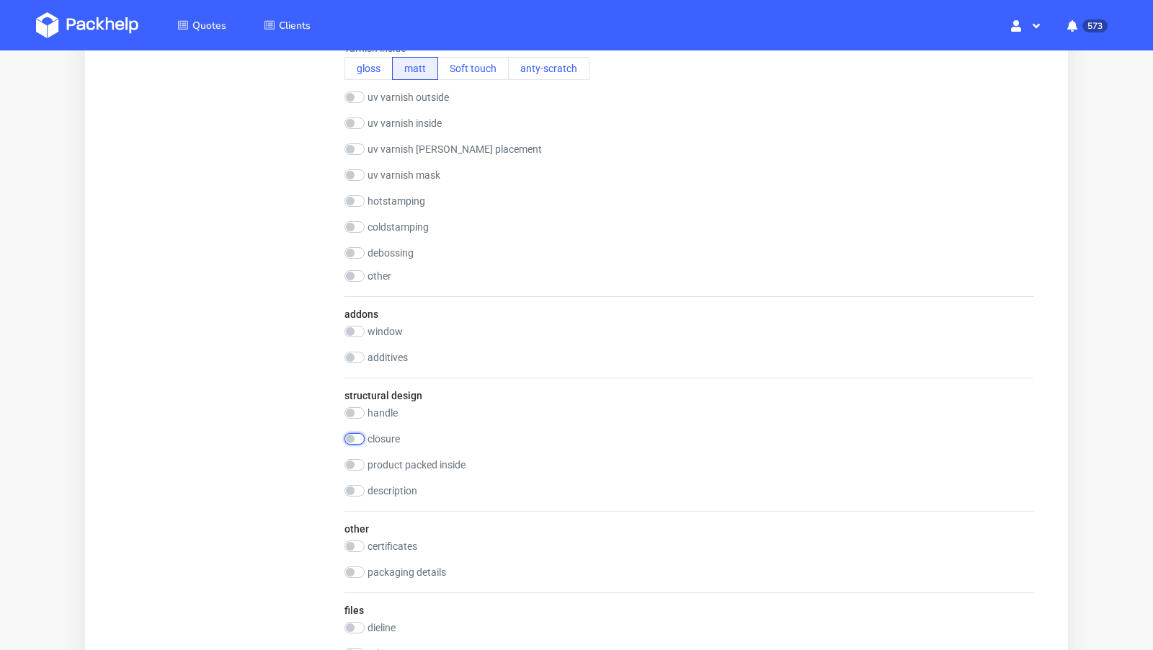
click at [352, 434] on input "checkbox" at bounding box center [354, 439] width 20 height 12
checkbox input "true"
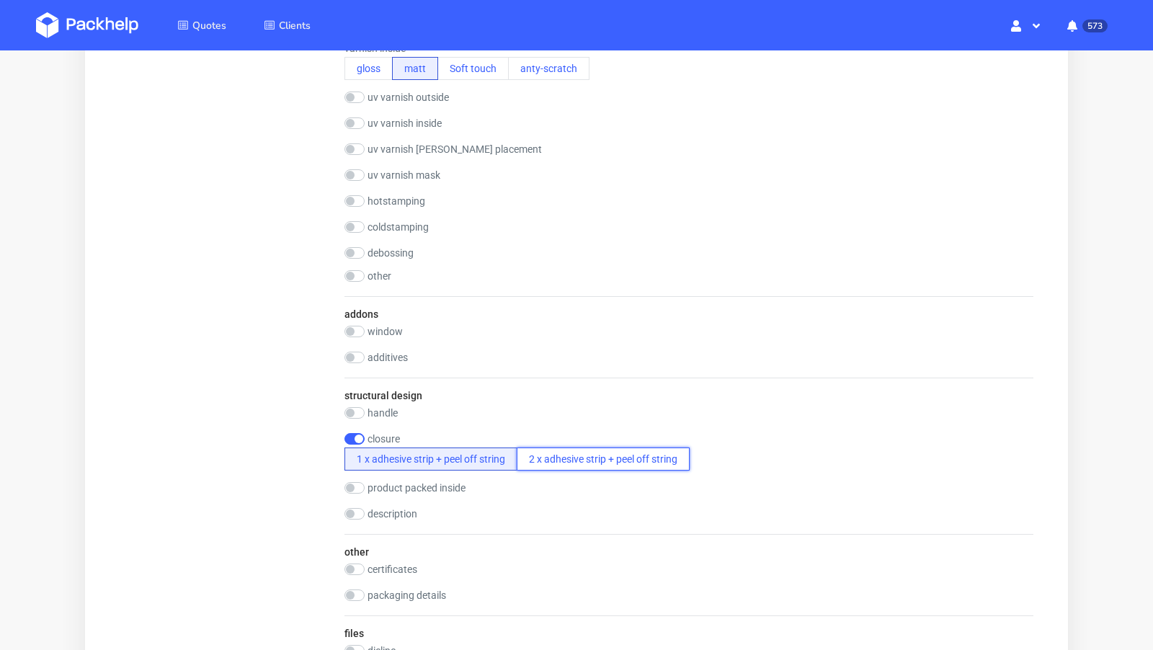
click at [546, 452] on button "2 x adhesive strip + peel off string" at bounding box center [603, 458] width 173 height 23
click at [402, 442] on div "closure 1 x adhesive strip + peel off string 2 x adhesive strip + peel off stri…" at bounding box center [516, 451] width 345 height 37
click at [396, 455] on button "1 x adhesive strip + peel off string" at bounding box center [430, 458] width 173 height 23
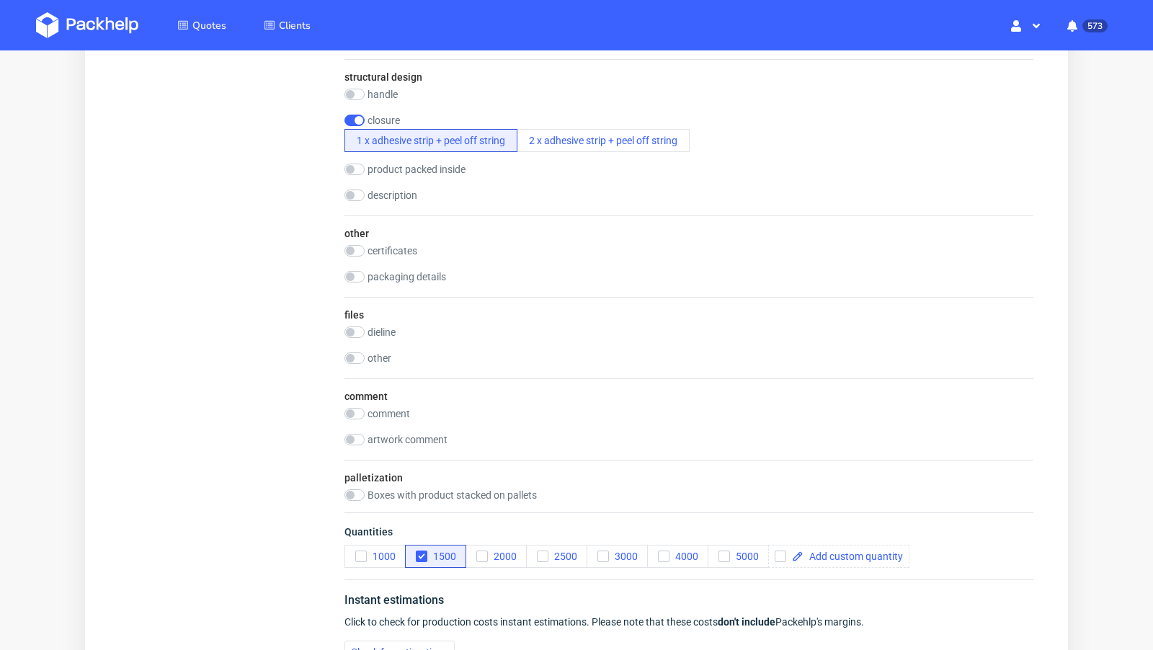
scroll to position [1629, 0]
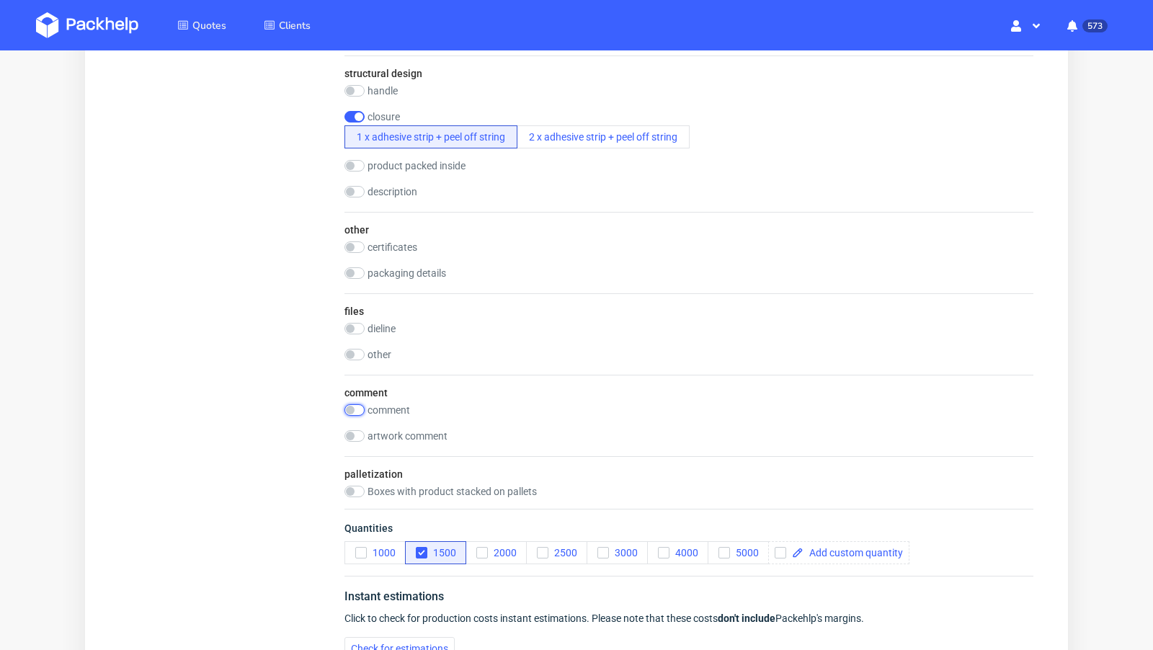
click at [360, 406] on input "checkbox" at bounding box center [354, 410] width 20 height 12
checkbox input "true"
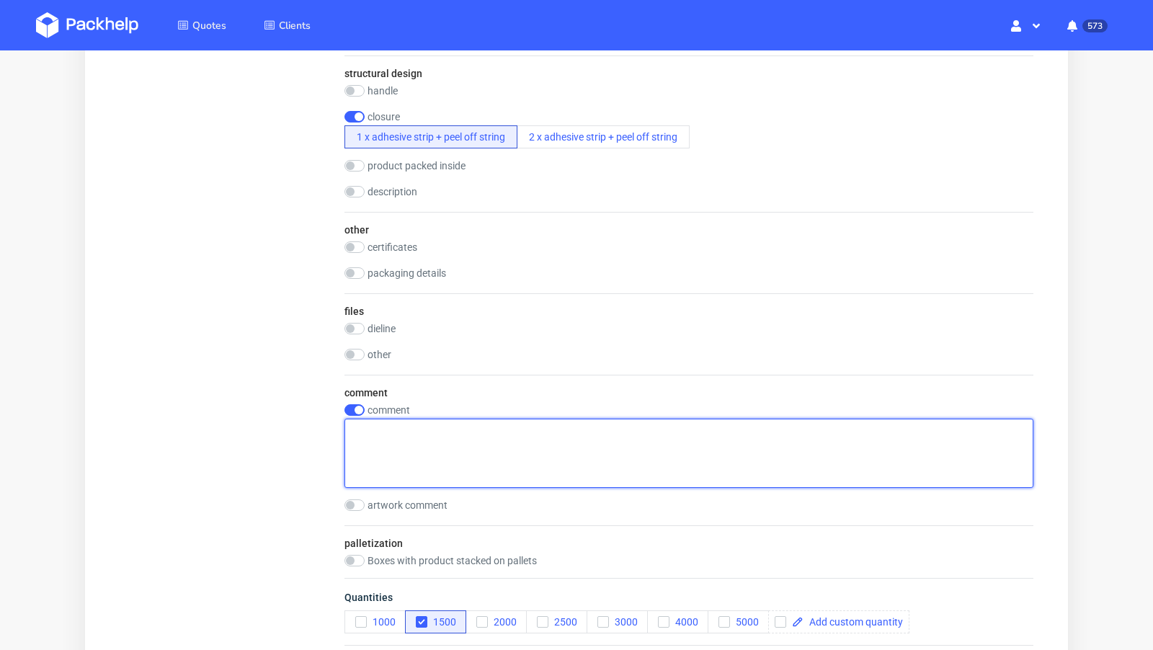
click at [473, 455] on textarea at bounding box center [688, 453] width 689 height 69
paste textarea "Product: Mailer boxes Cardboard: 0427 fefco Size: 265 x 195 x 80 cm Printing: I…"
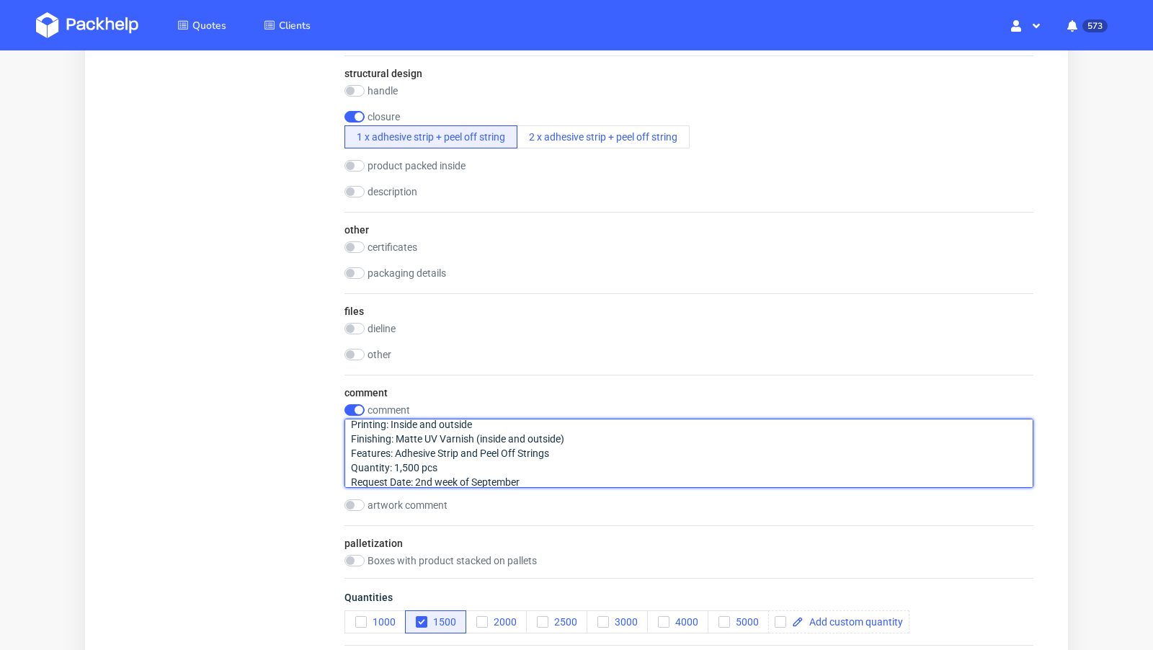
type textarea "Product: Mailer boxes Cardboard: 0427 fefco Size: 265 x 195 x 80 cm Printing: I…"
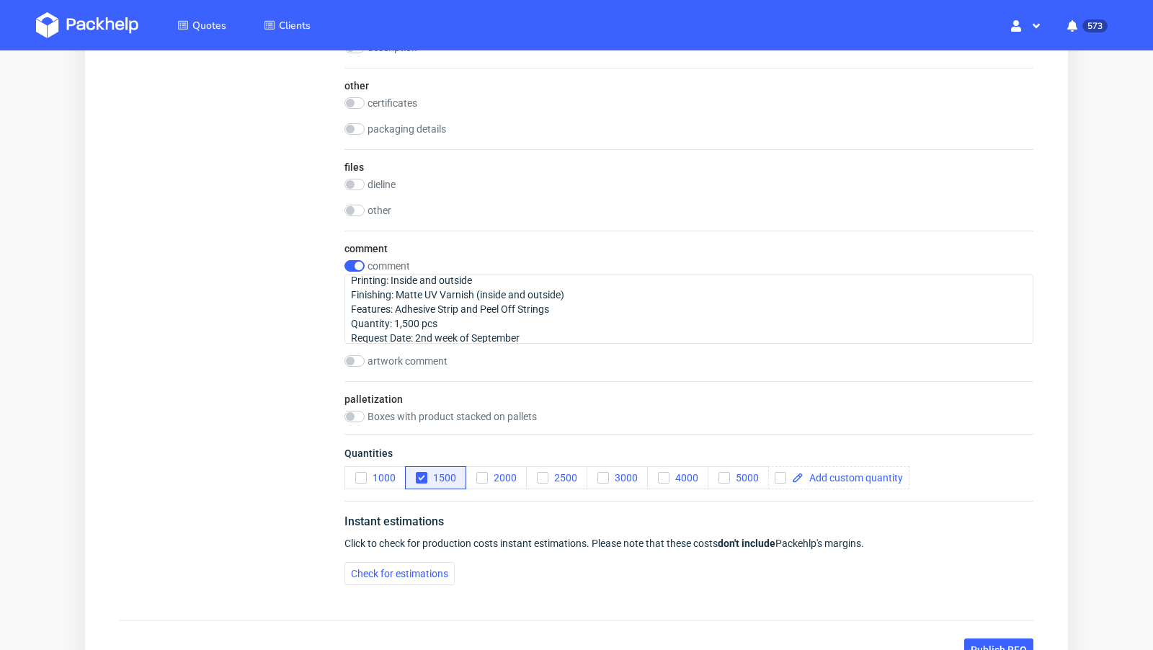
scroll to position [1896, 0]
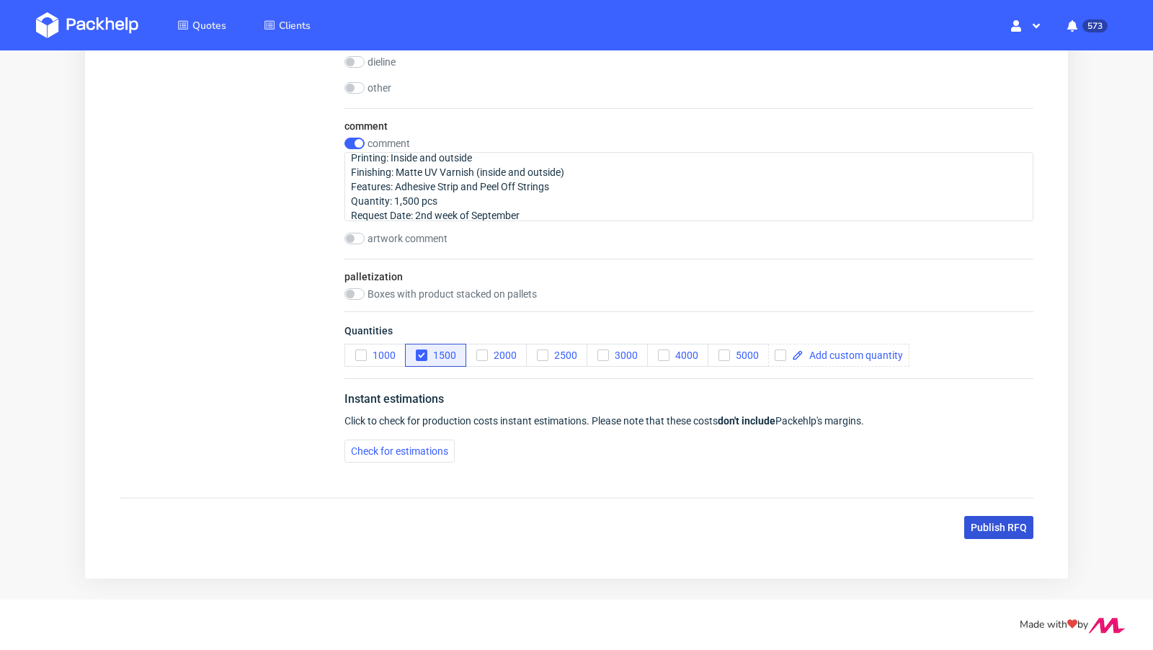
click at [1002, 522] on span "Publish RFQ" at bounding box center [999, 527] width 56 height 10
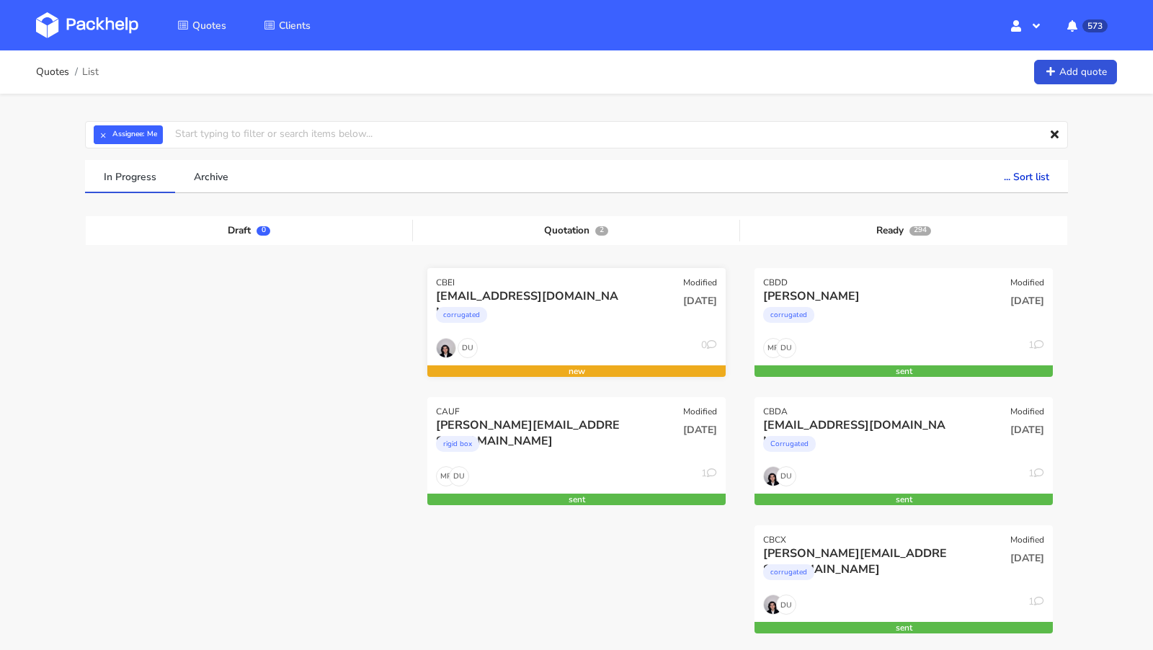
click at [558, 309] on div "corrugated" at bounding box center [531, 318] width 191 height 29
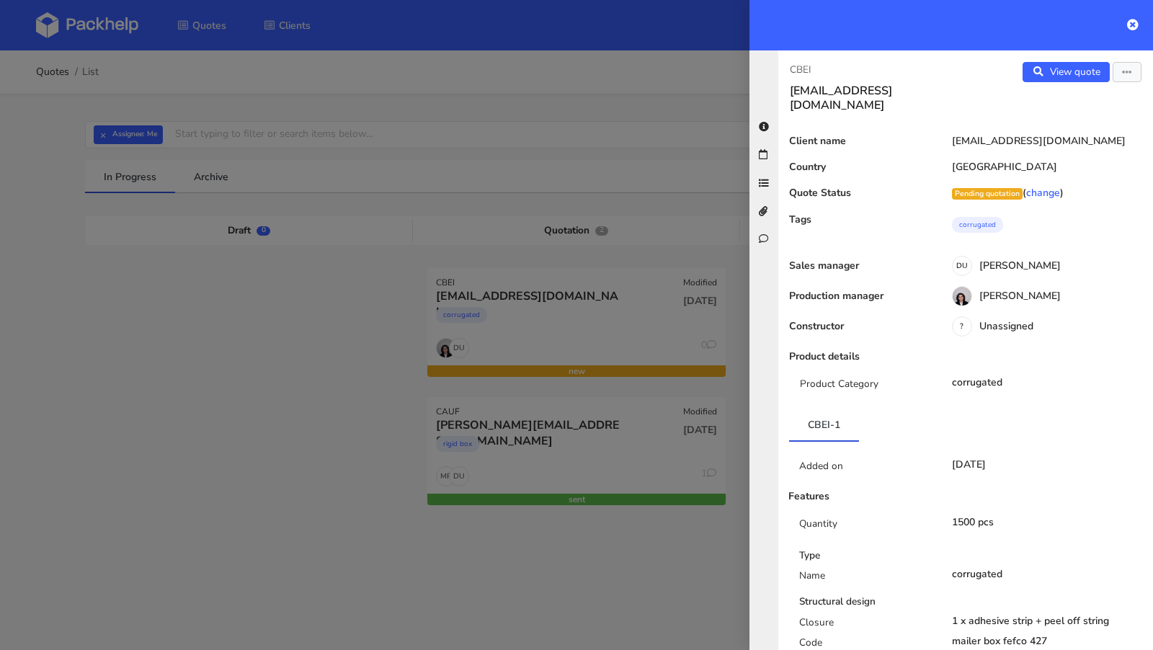
click at [805, 67] on p "CBEI" at bounding box center [872, 70] width 164 height 16
copy p "CBEI"
click at [213, 317] on div at bounding box center [576, 325] width 1153 height 650
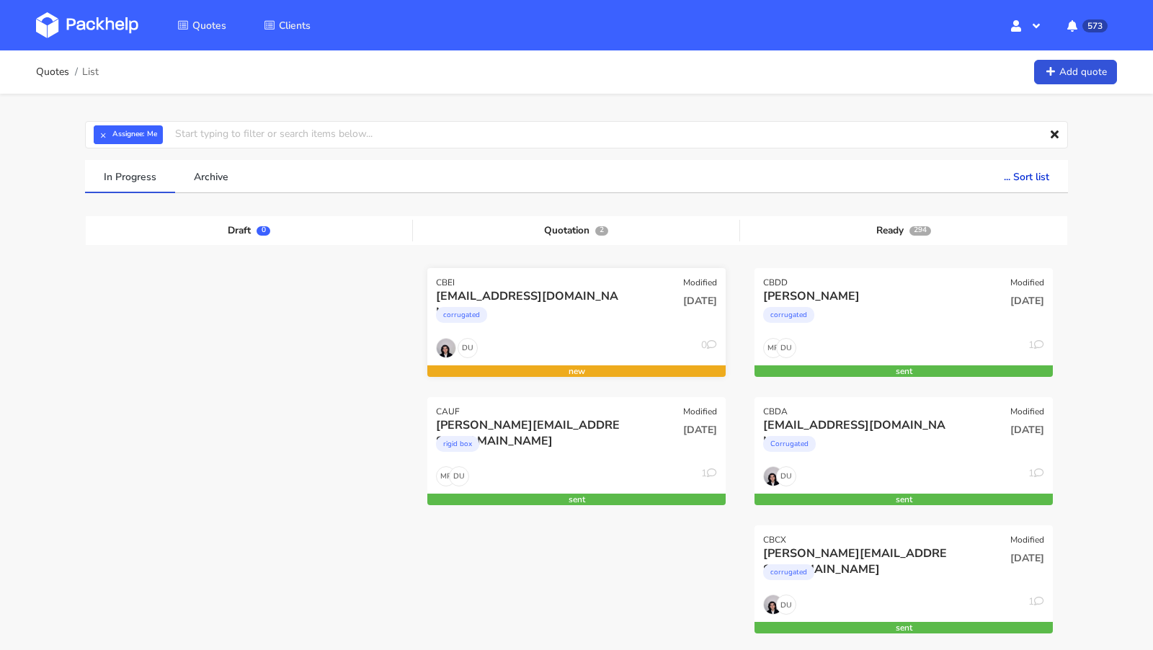
click at [447, 319] on div "corrugated" at bounding box center [461, 315] width 51 height 16
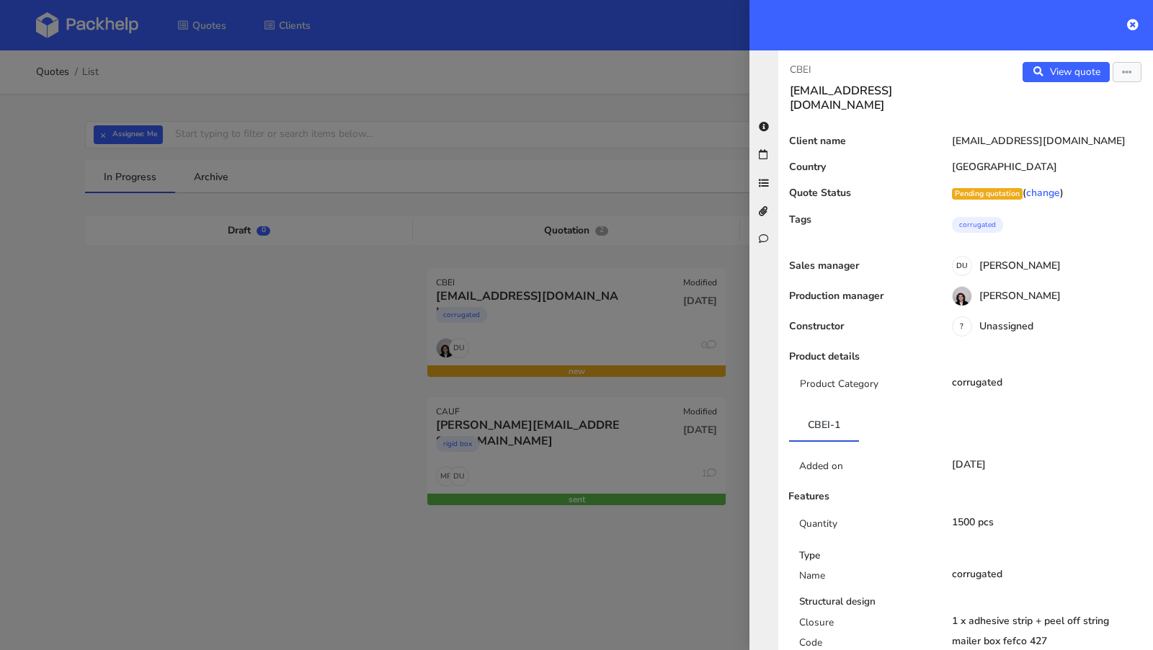
click at [798, 70] on p "CBEI" at bounding box center [872, 70] width 164 height 16
copy p "CBEI"
click at [244, 440] on div at bounding box center [576, 325] width 1153 height 650
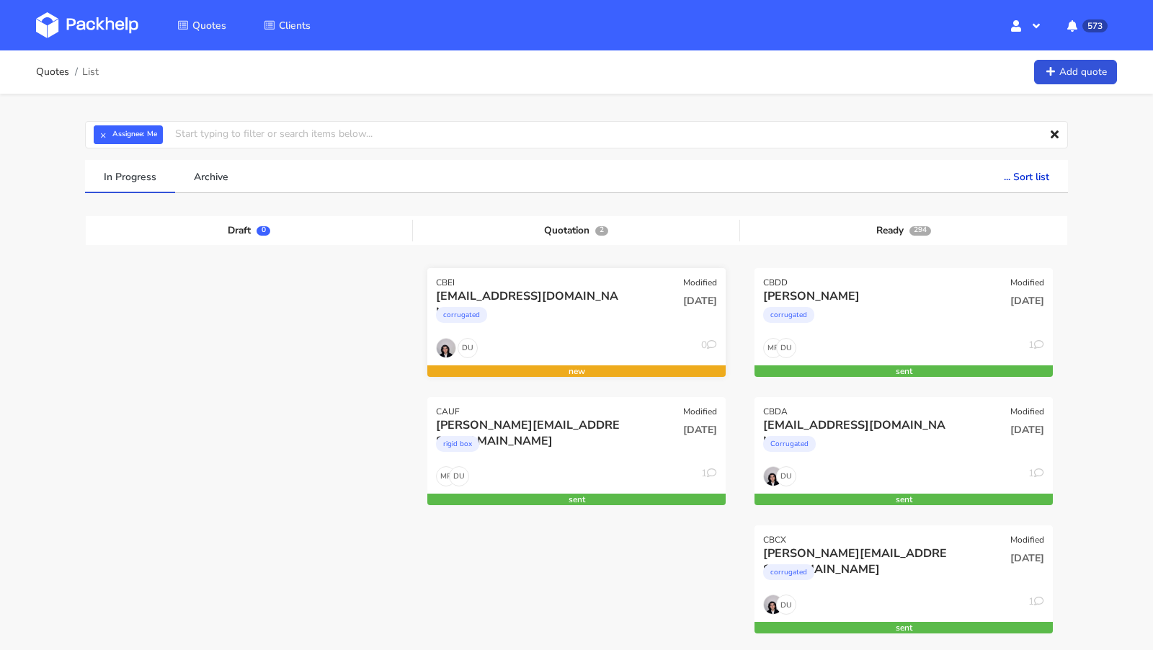
click at [594, 297] on div "[EMAIL_ADDRESS][DOMAIN_NAME]" at bounding box center [531, 296] width 191 height 16
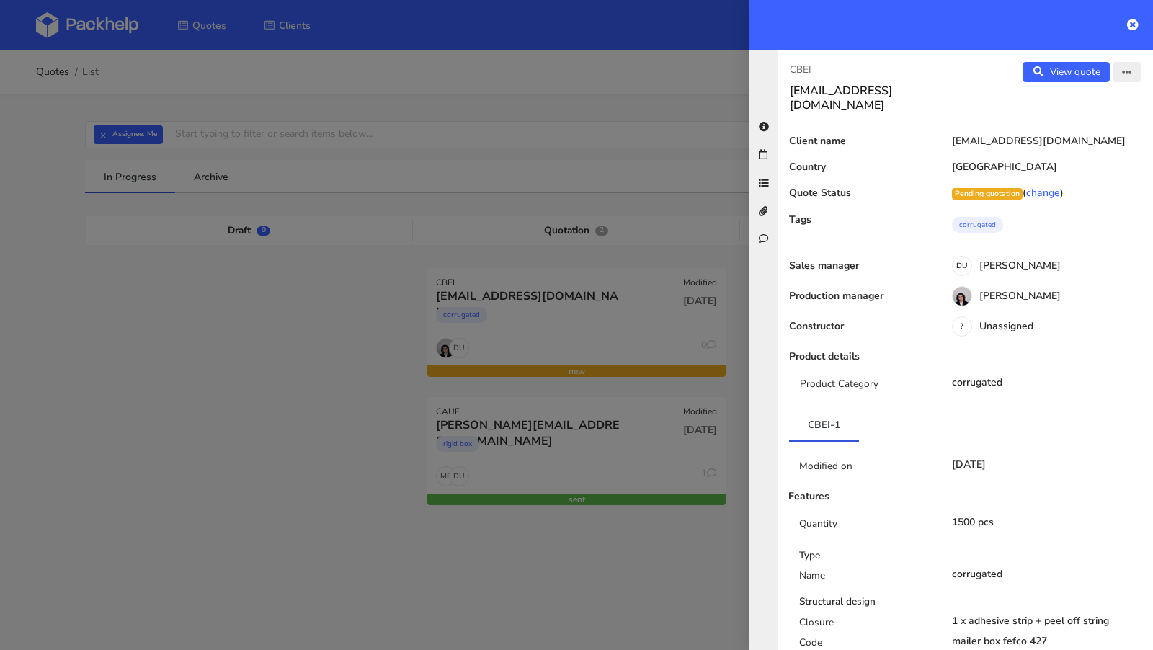
click at [1130, 74] on icon "button" at bounding box center [1127, 73] width 10 height 10
click at [1065, 104] on link "Edit quote" at bounding box center [1079, 101] width 127 height 24
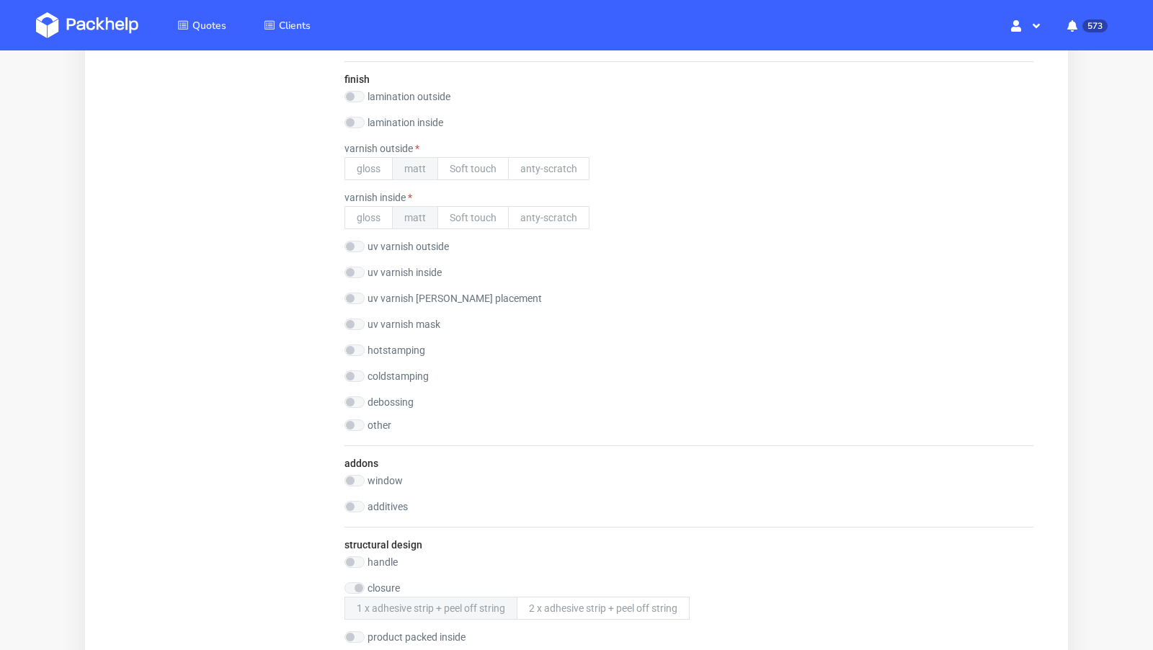
scroll to position [1157, 0]
click at [396, 147] on label "varnish outside" at bounding box center [381, 149] width 75 height 12
copy label "varnish outside"
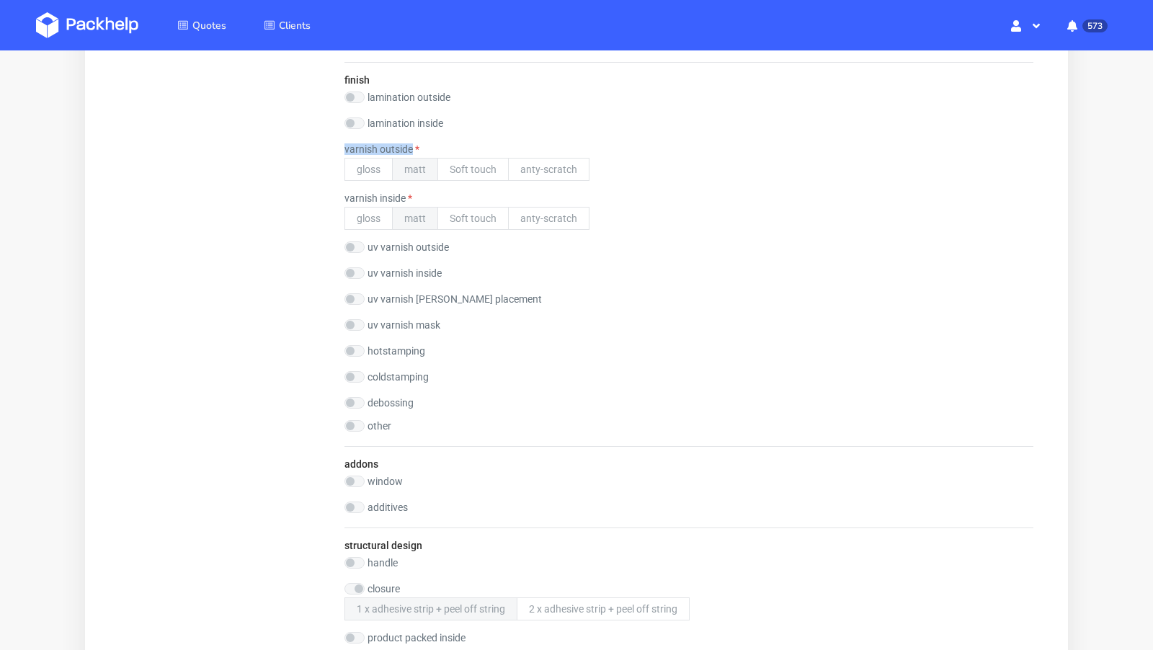
scroll to position [1134, 0]
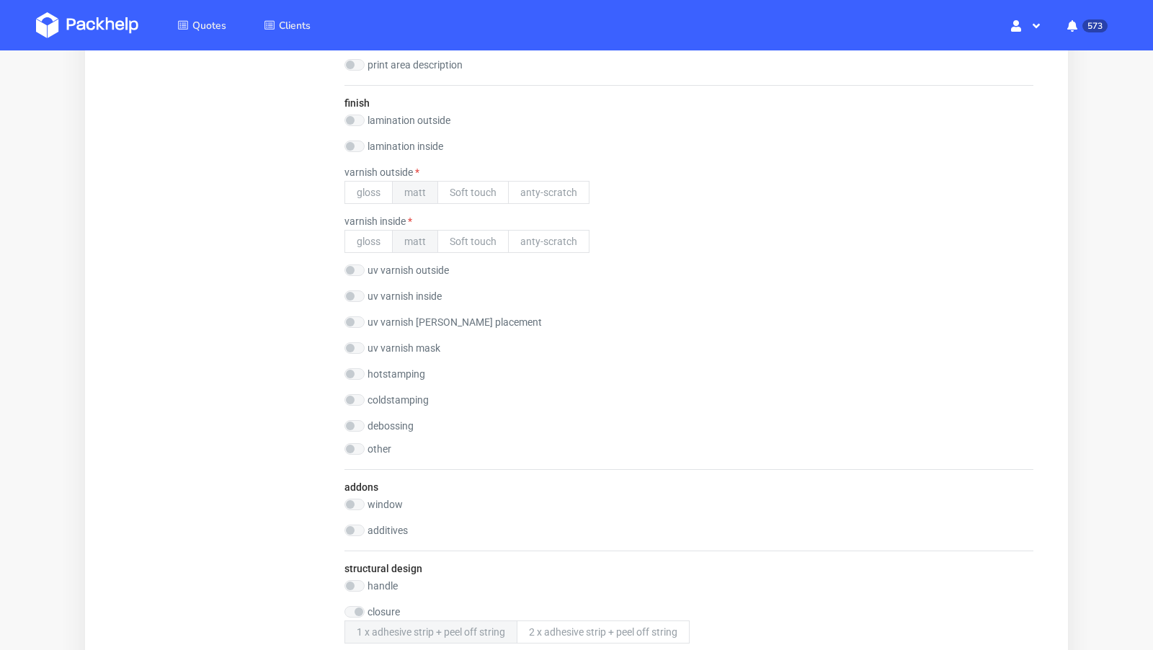
click at [110, 29] on img at bounding box center [87, 25] width 102 height 26
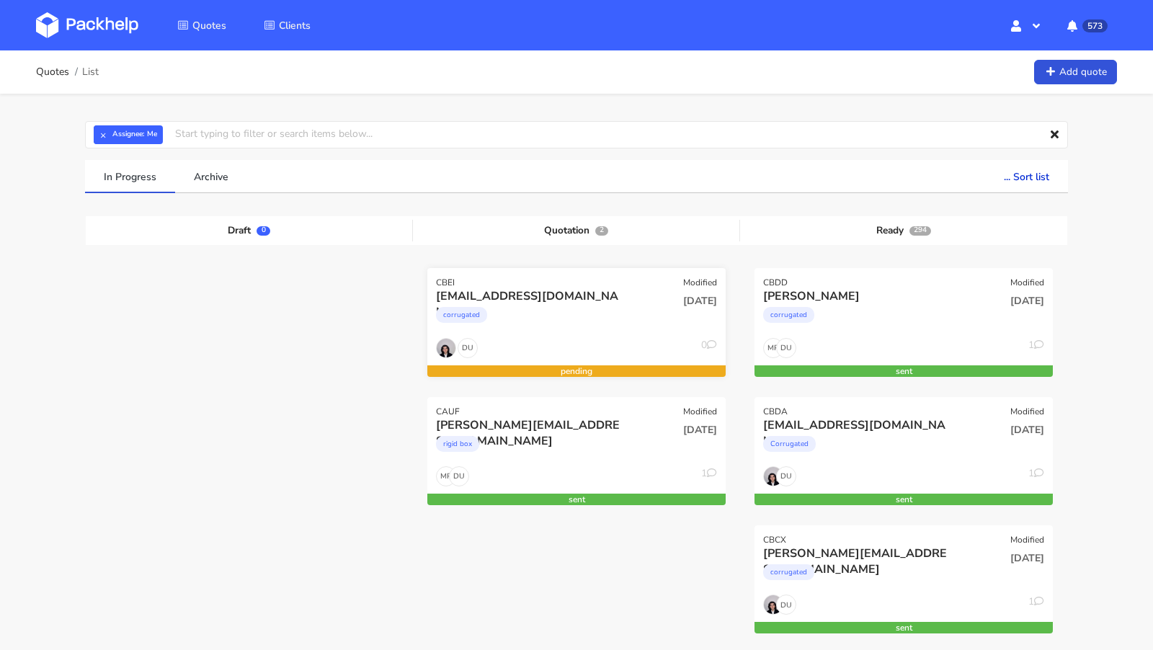
click at [555, 296] on div "[EMAIL_ADDRESS][DOMAIN_NAME]" at bounding box center [531, 296] width 191 height 16
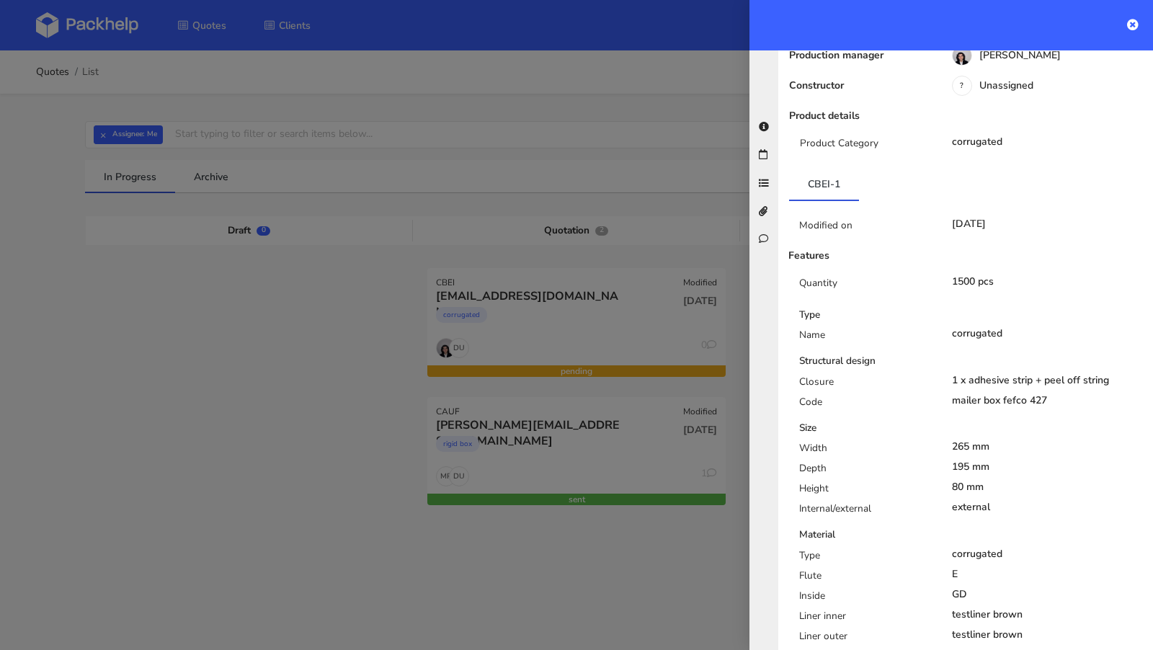
scroll to position [243, 0]
click at [246, 331] on div at bounding box center [576, 325] width 1153 height 650
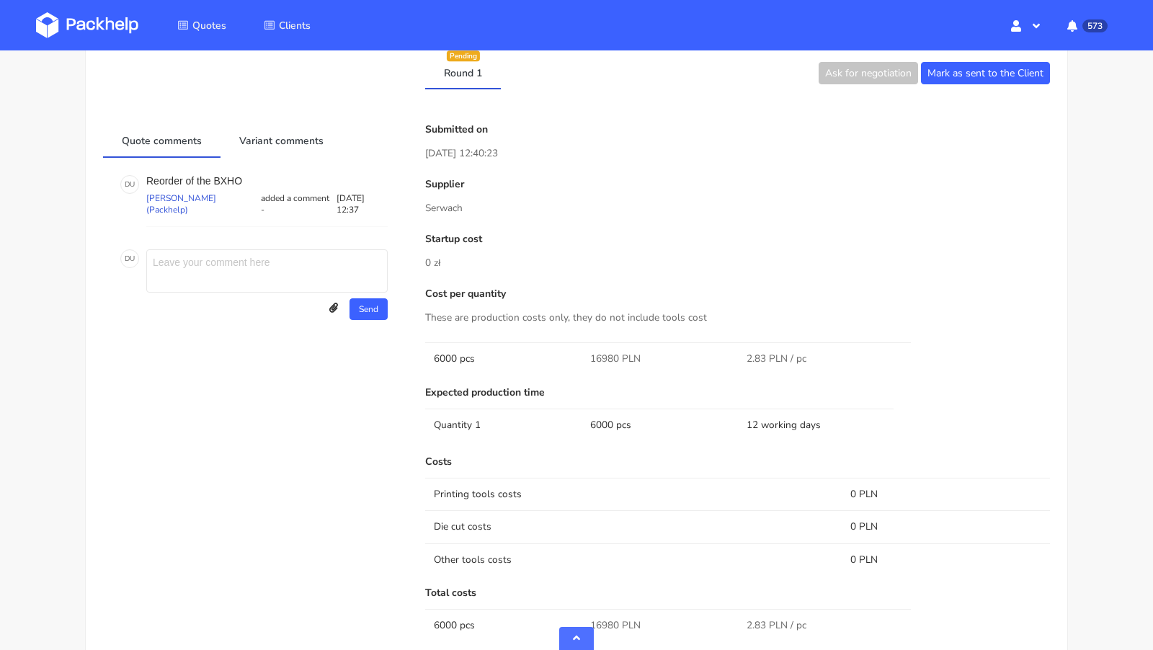
scroll to position [712, 0]
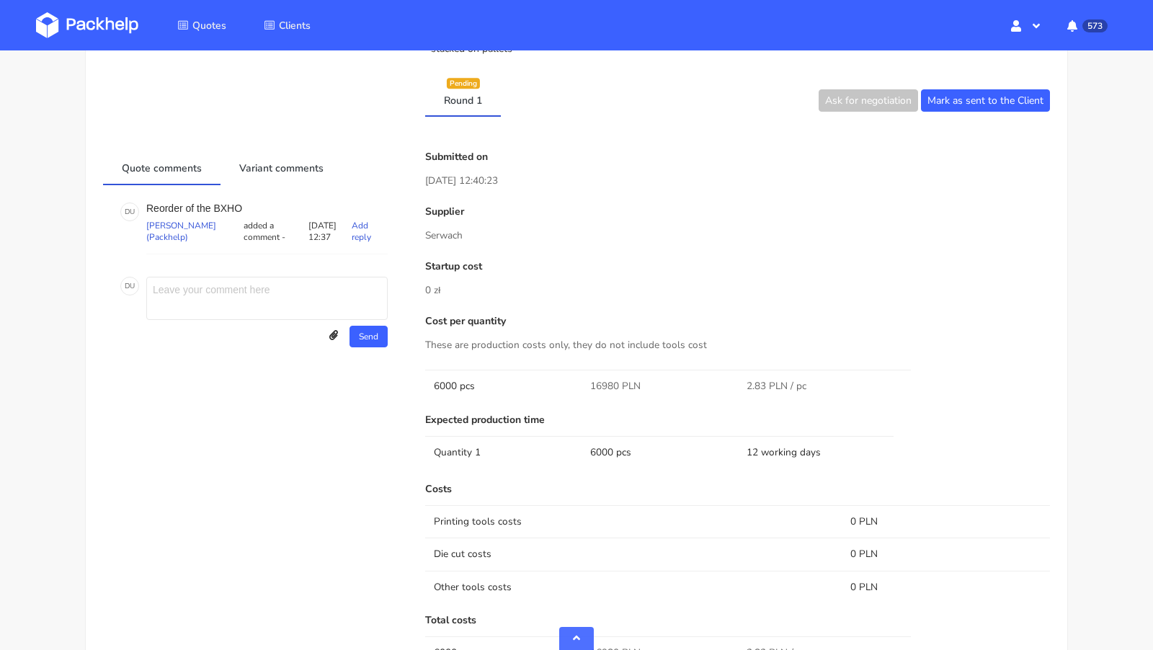
click at [232, 202] on p "Reorder of the BXHO" at bounding box center [266, 208] width 241 height 12
copy p "BXHO"
